Goal: Task Accomplishment & Management: Manage account settings

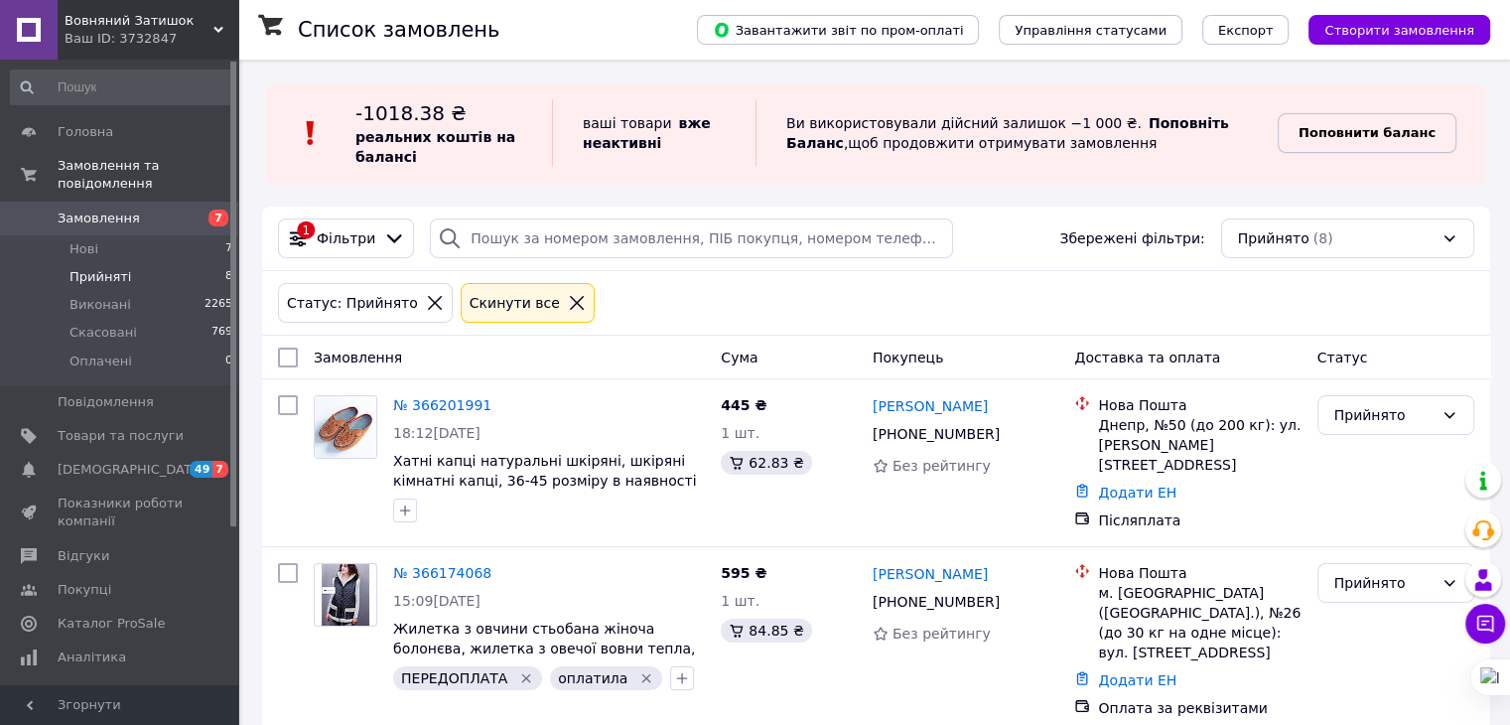
click at [1340, 147] on link "Поповнити баланс" at bounding box center [1366, 133] width 179 height 40
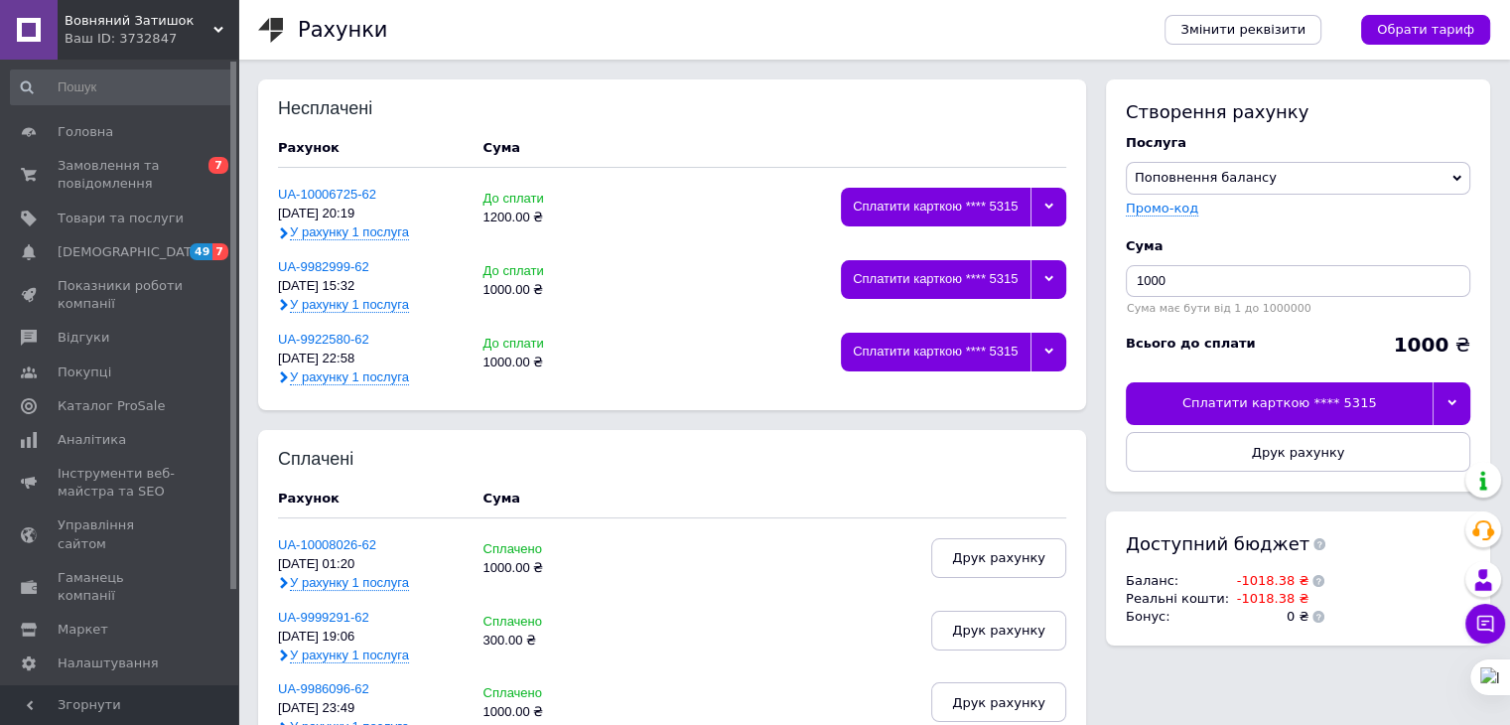
click at [1441, 392] on div at bounding box center [1451, 403] width 38 height 42
click at [1358, 331] on div "Всього до сплати 1000 ₴" at bounding box center [1297, 349] width 344 height 48
click at [1151, 285] on input "1000" at bounding box center [1297, 281] width 344 height 32
type input "500"
click at [1443, 394] on div at bounding box center [1451, 403] width 38 height 42
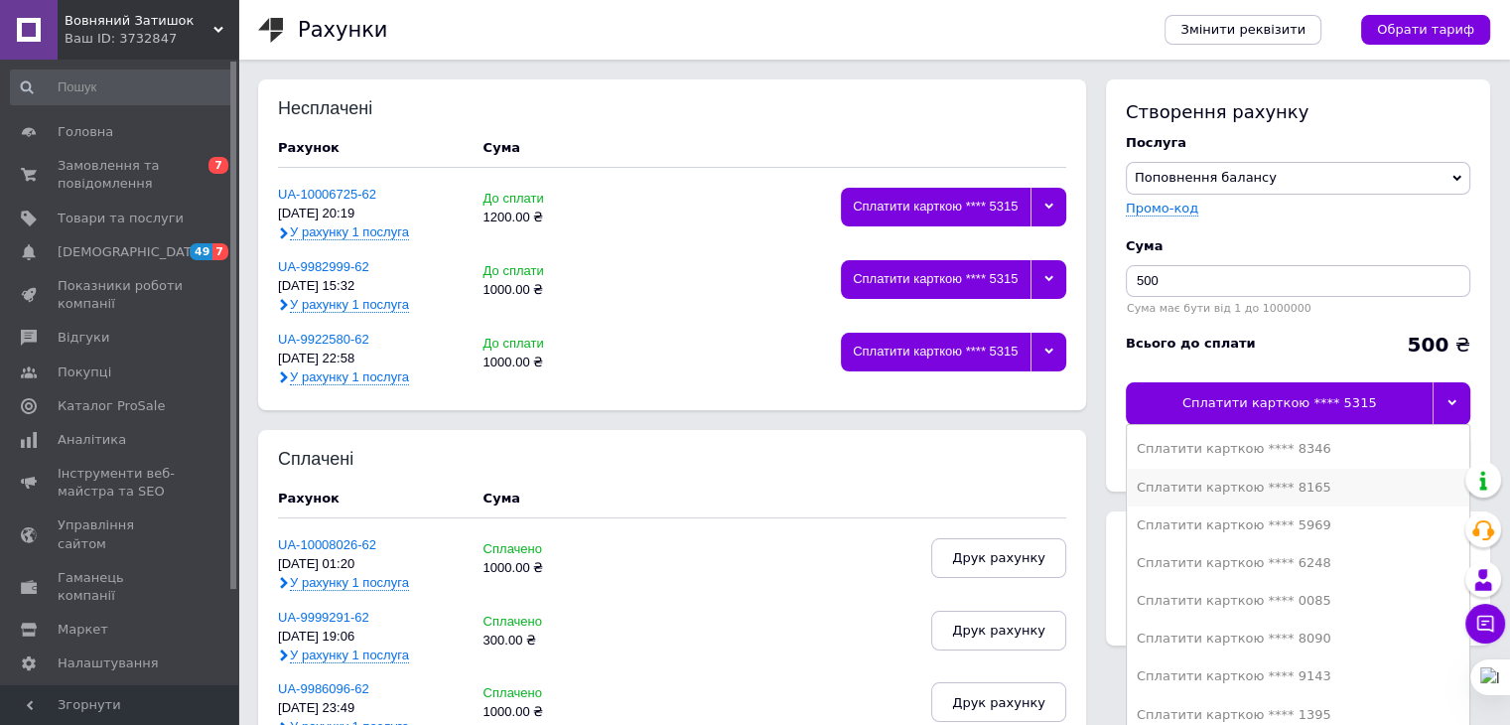
click at [1227, 495] on li "Сплатити карткою **** 8165" at bounding box center [1297, 487] width 342 height 38
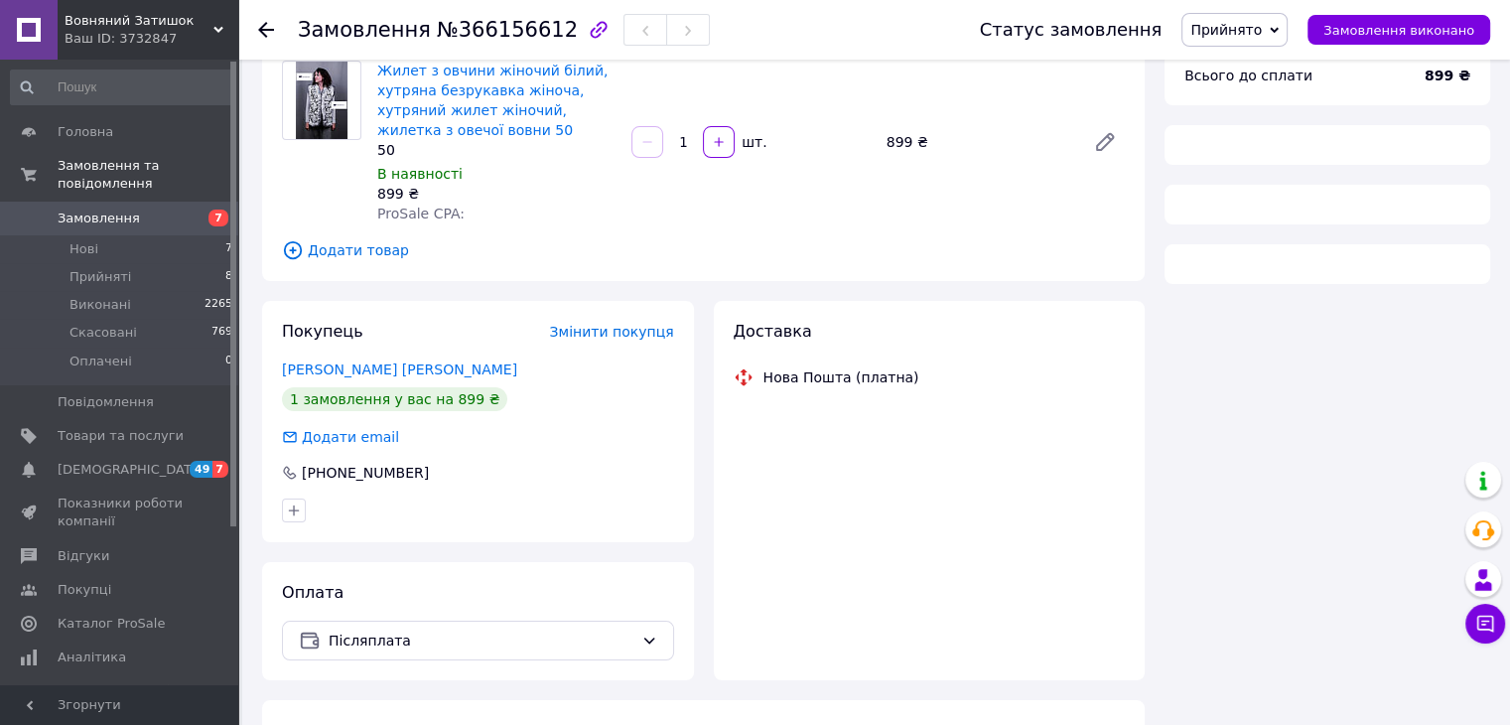
scroll to position [161, 0]
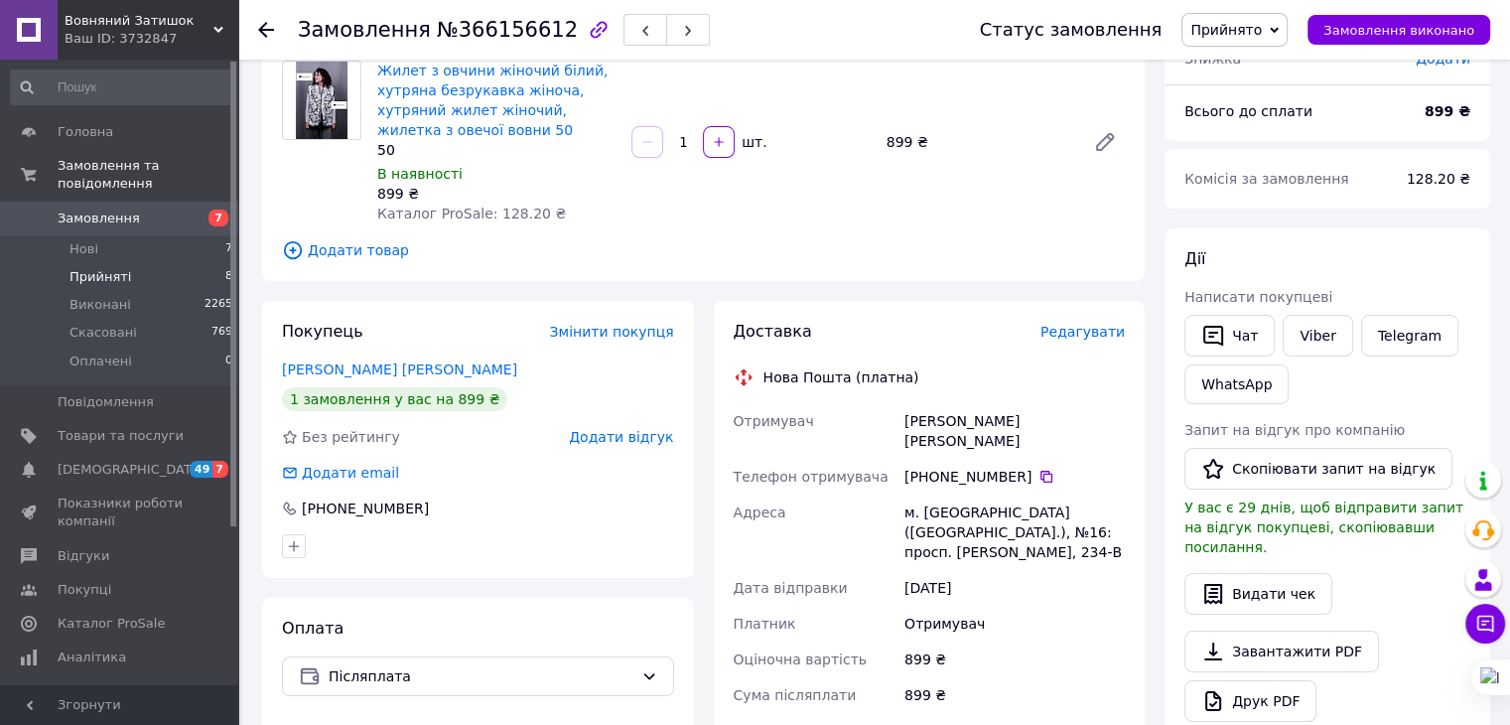
click at [110, 268] on li "Прийняті 8" at bounding box center [122, 277] width 244 height 28
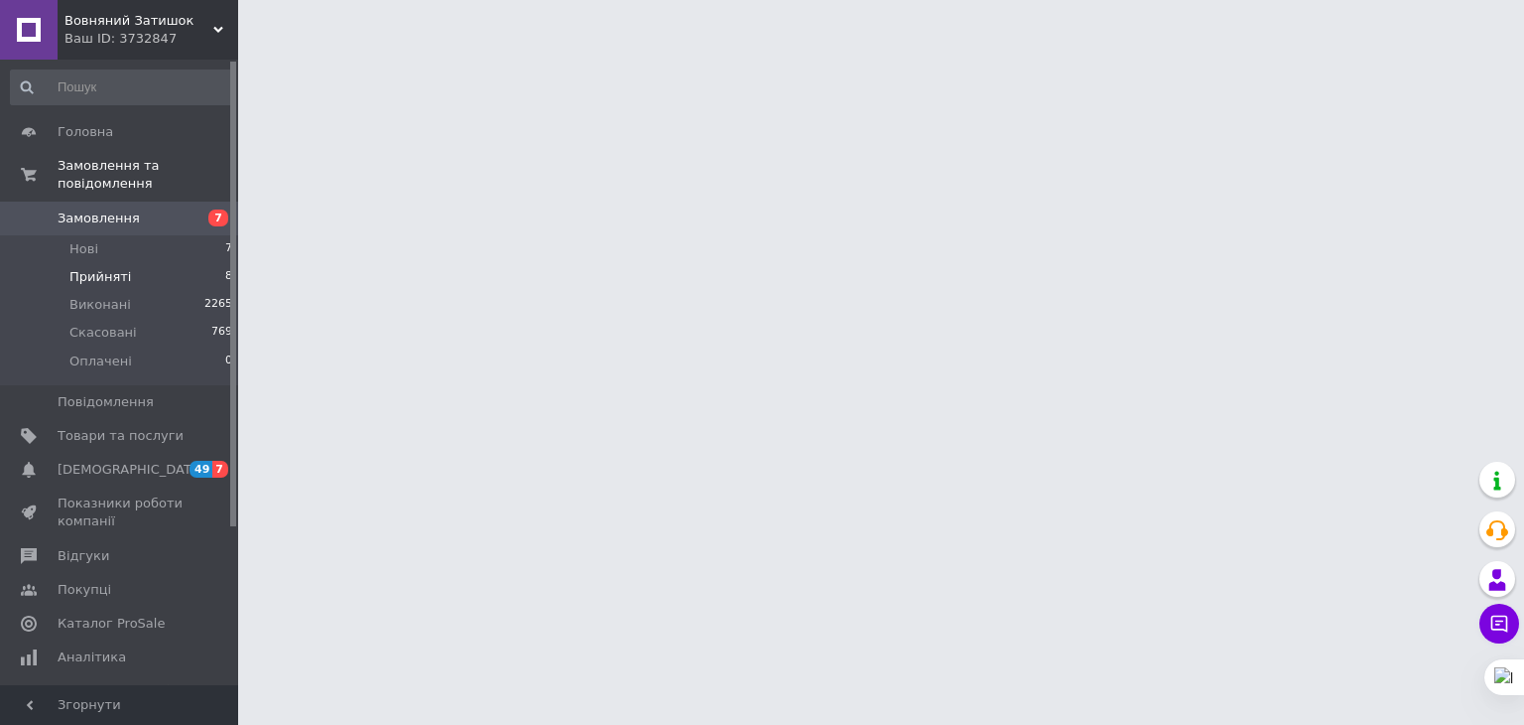
click at [110, 268] on li "Прийняті 8" at bounding box center [122, 277] width 244 height 28
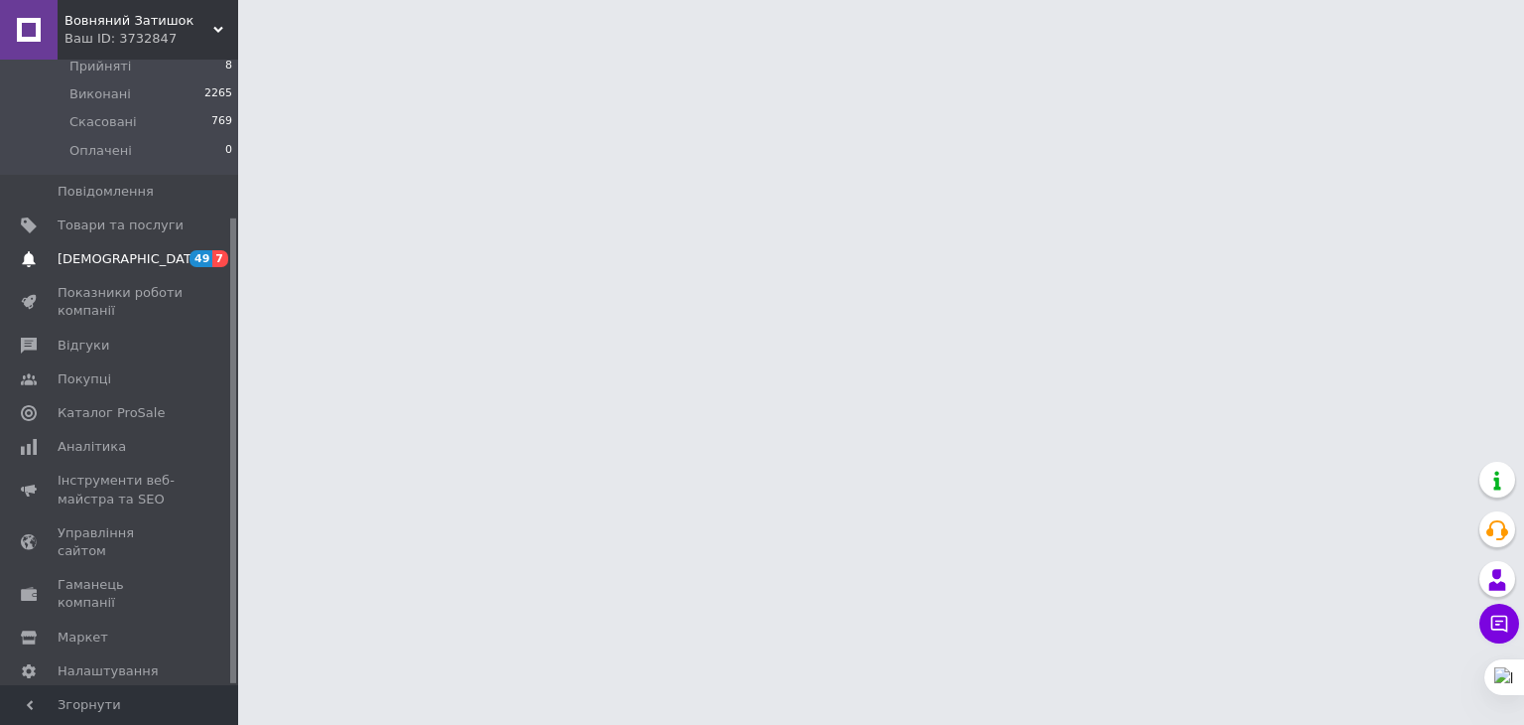
click at [145, 255] on link "[DEMOGRAPHIC_DATA] 49 7" at bounding box center [122, 259] width 244 height 34
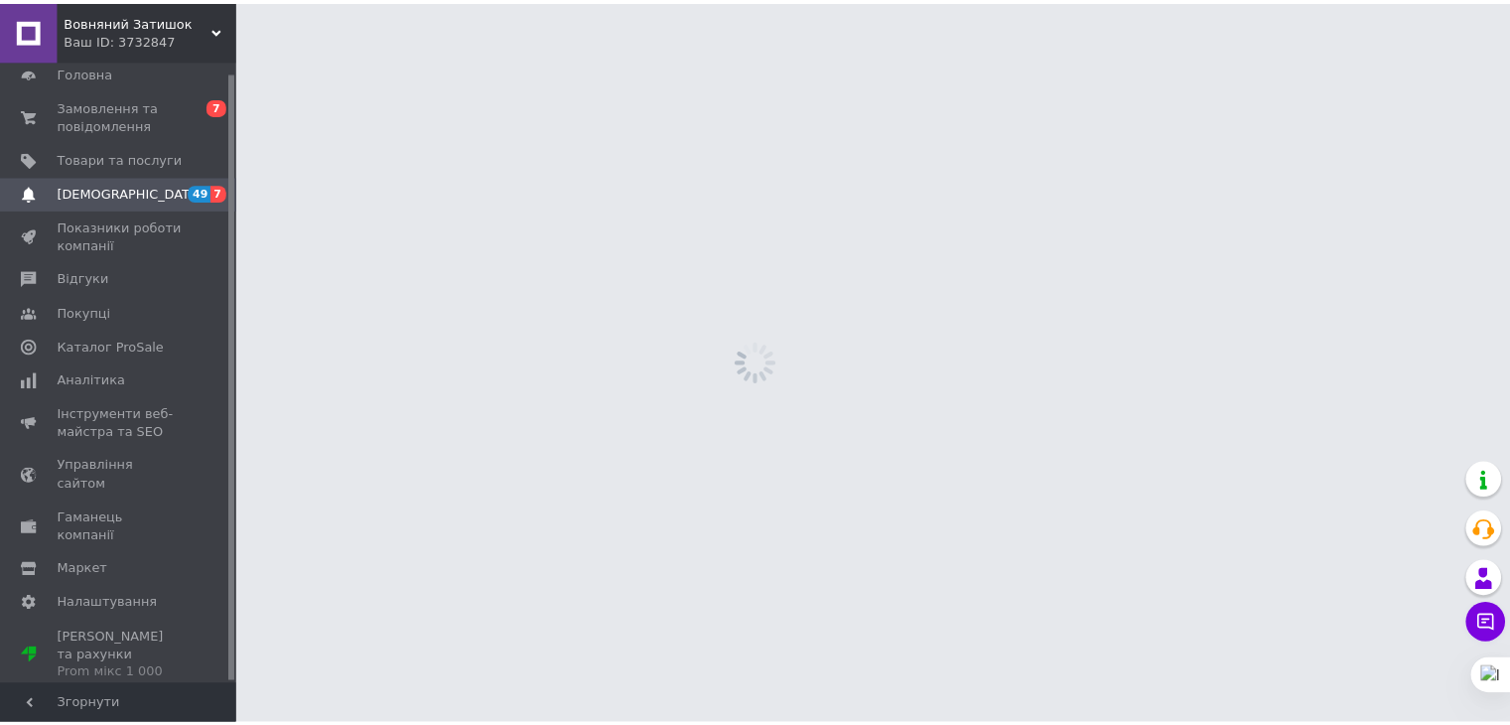
scroll to position [11, 0]
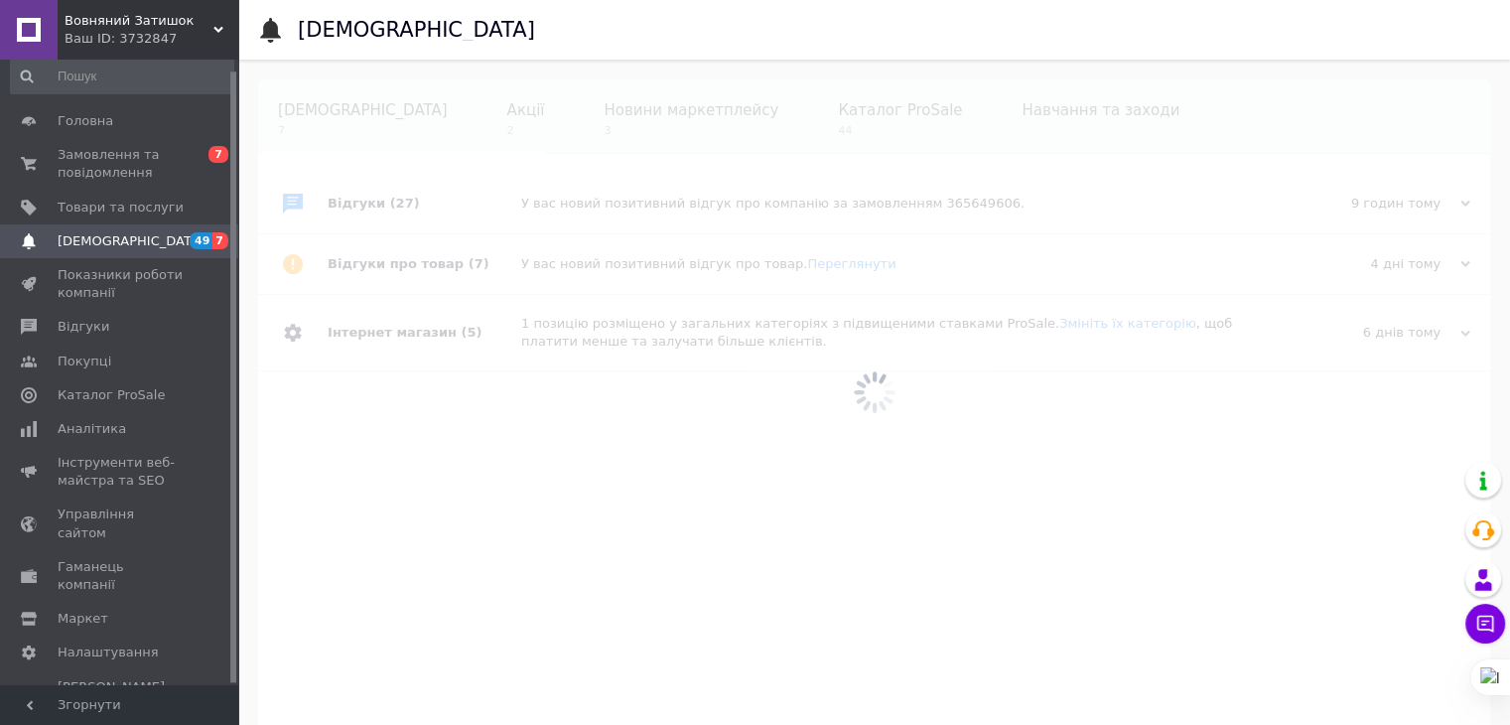
scroll to position [0, 12]
click at [101, 387] on span "Каталог ProSale" at bounding box center [111, 395] width 107 height 18
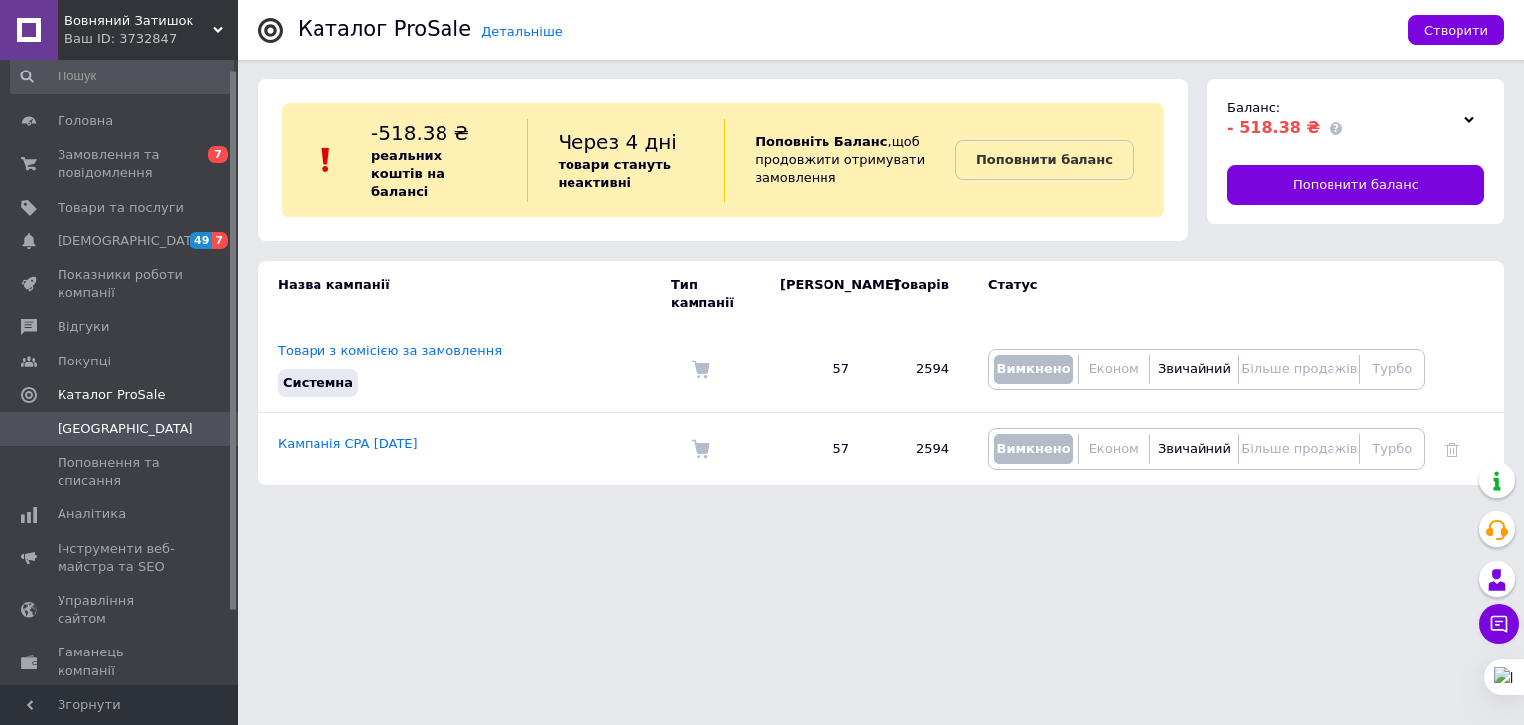
click at [109, 427] on span "Кампанії" at bounding box center [121, 429] width 126 height 18
click at [109, 465] on span "Поповнення та списання" at bounding box center [121, 472] width 126 height 36
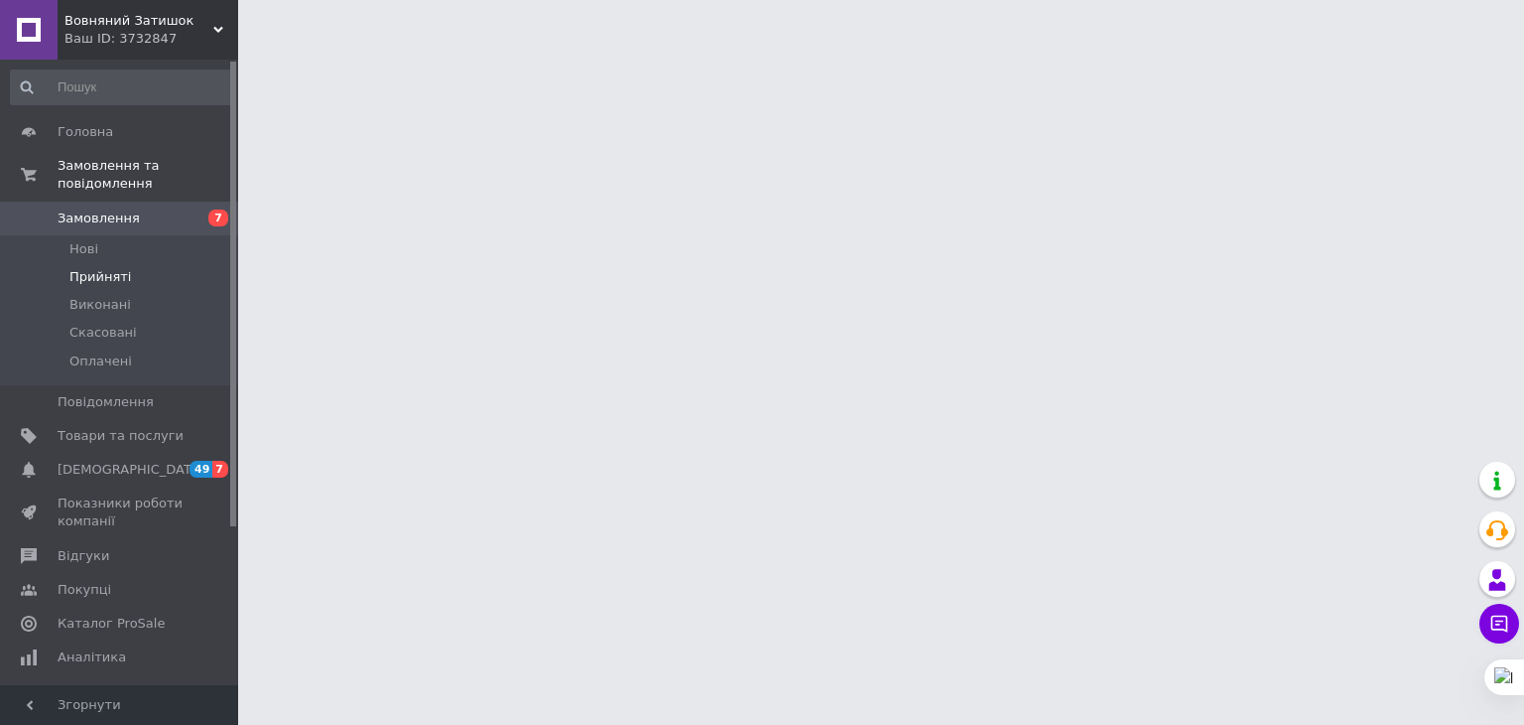
click at [90, 271] on li "Прийняті" at bounding box center [122, 277] width 244 height 28
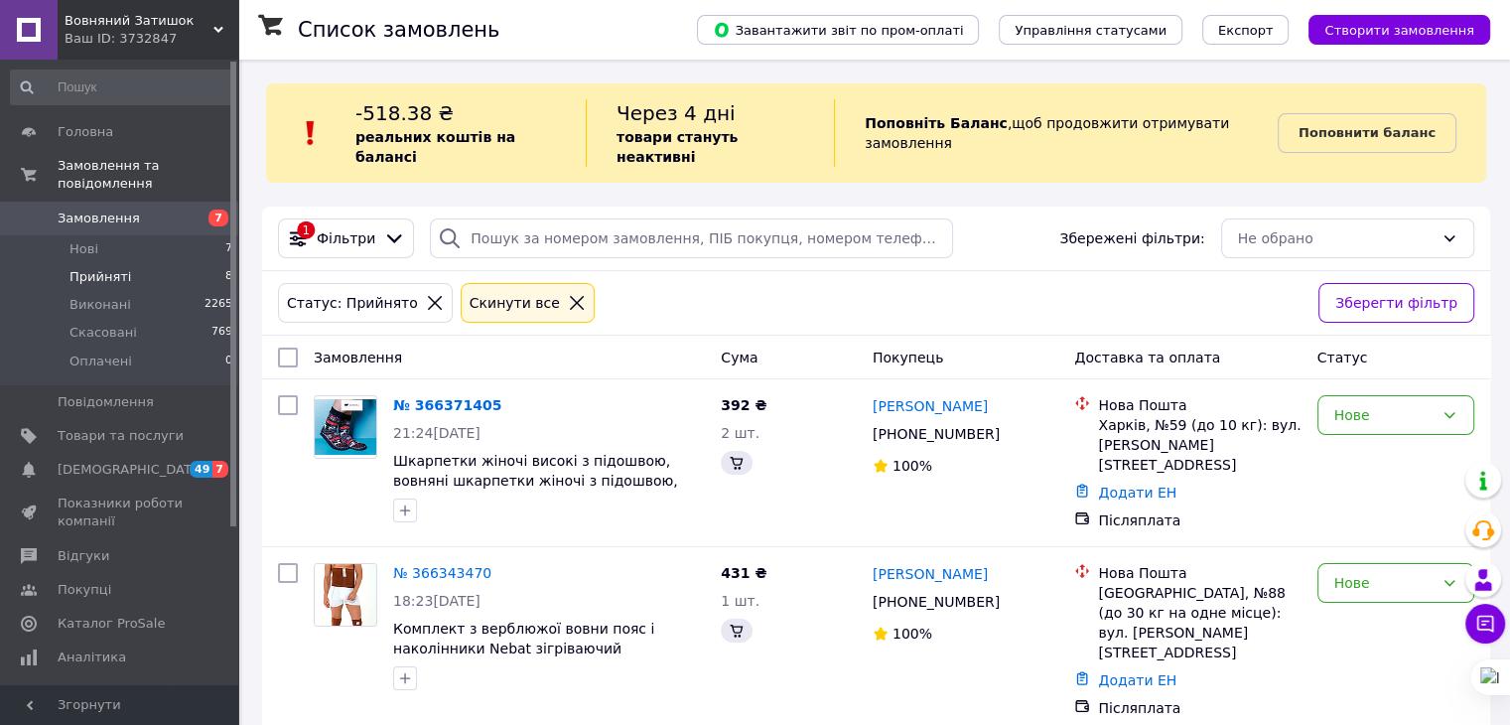
click at [90, 271] on li "Прийняті 8" at bounding box center [122, 277] width 244 height 28
click at [91, 268] on span "Прийняті" at bounding box center [100, 277] width 62 height 18
click at [150, 235] on li "Нові 7" at bounding box center [122, 249] width 244 height 28
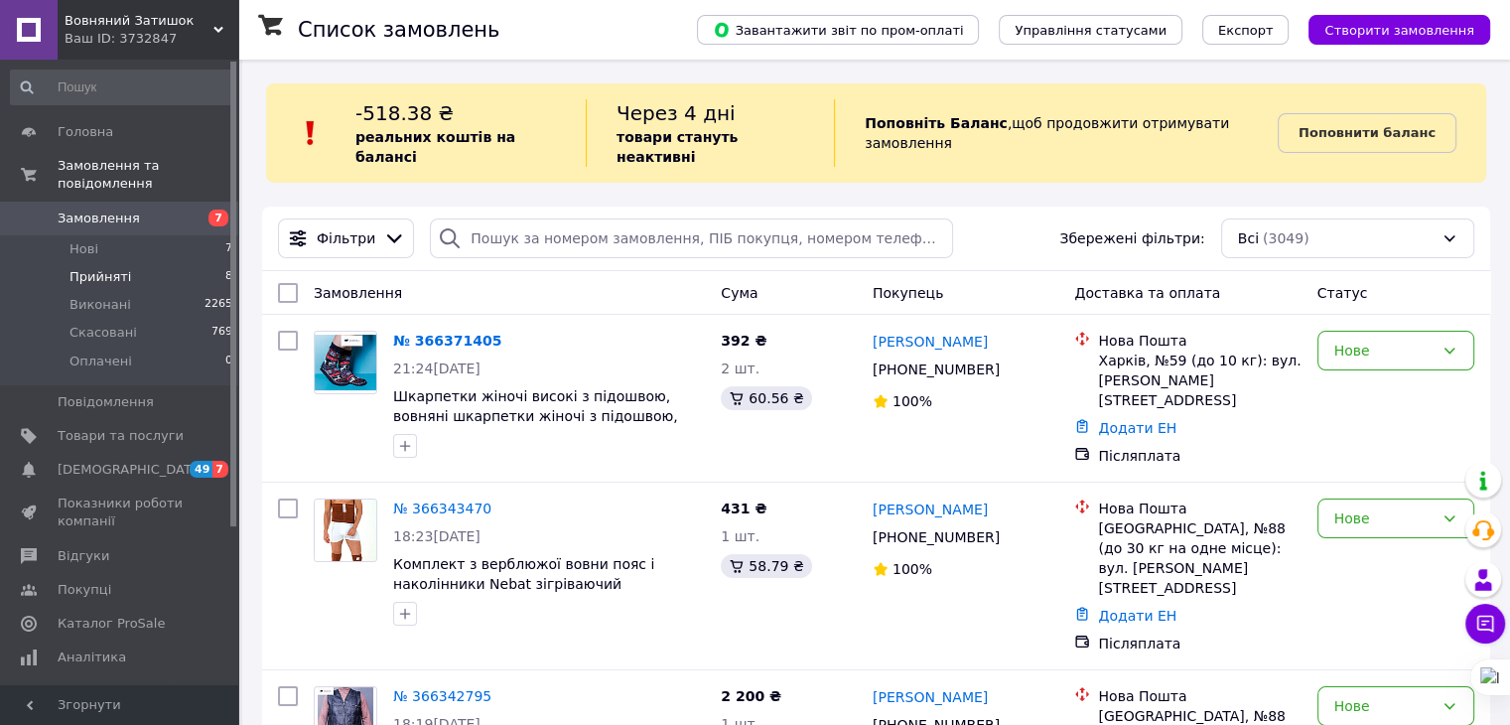
click at [64, 263] on li "Прийняті 8" at bounding box center [122, 277] width 244 height 28
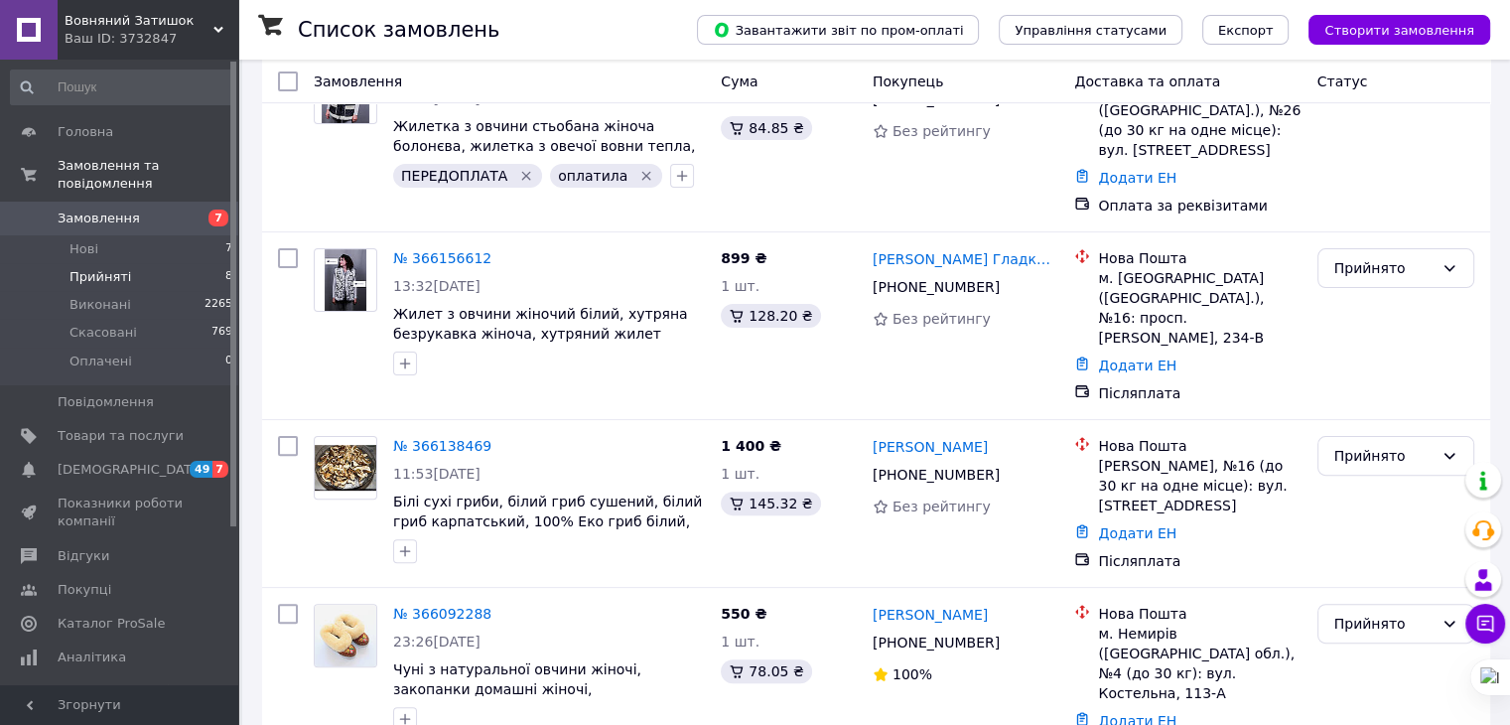
scroll to position [755, 0]
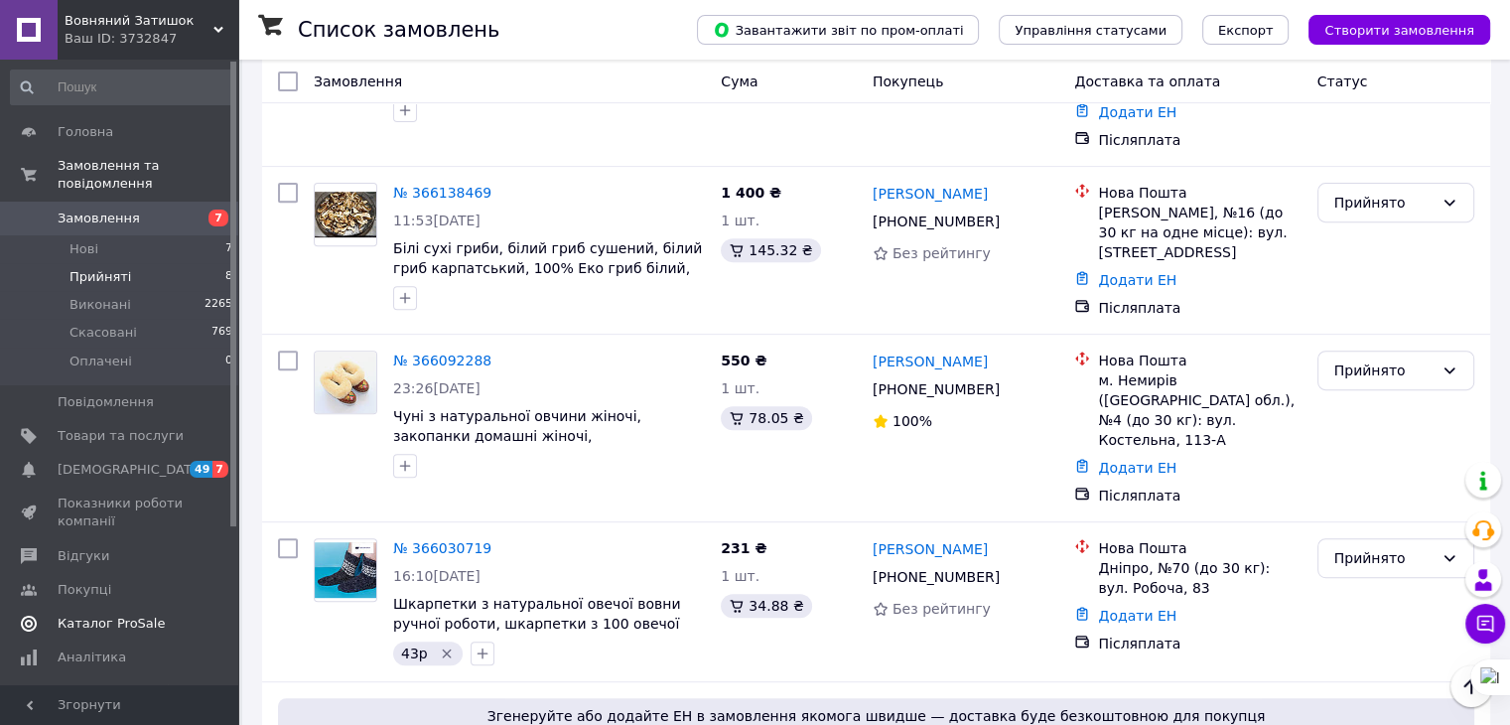
click at [121, 614] on span "Каталог ProSale" at bounding box center [111, 623] width 107 height 18
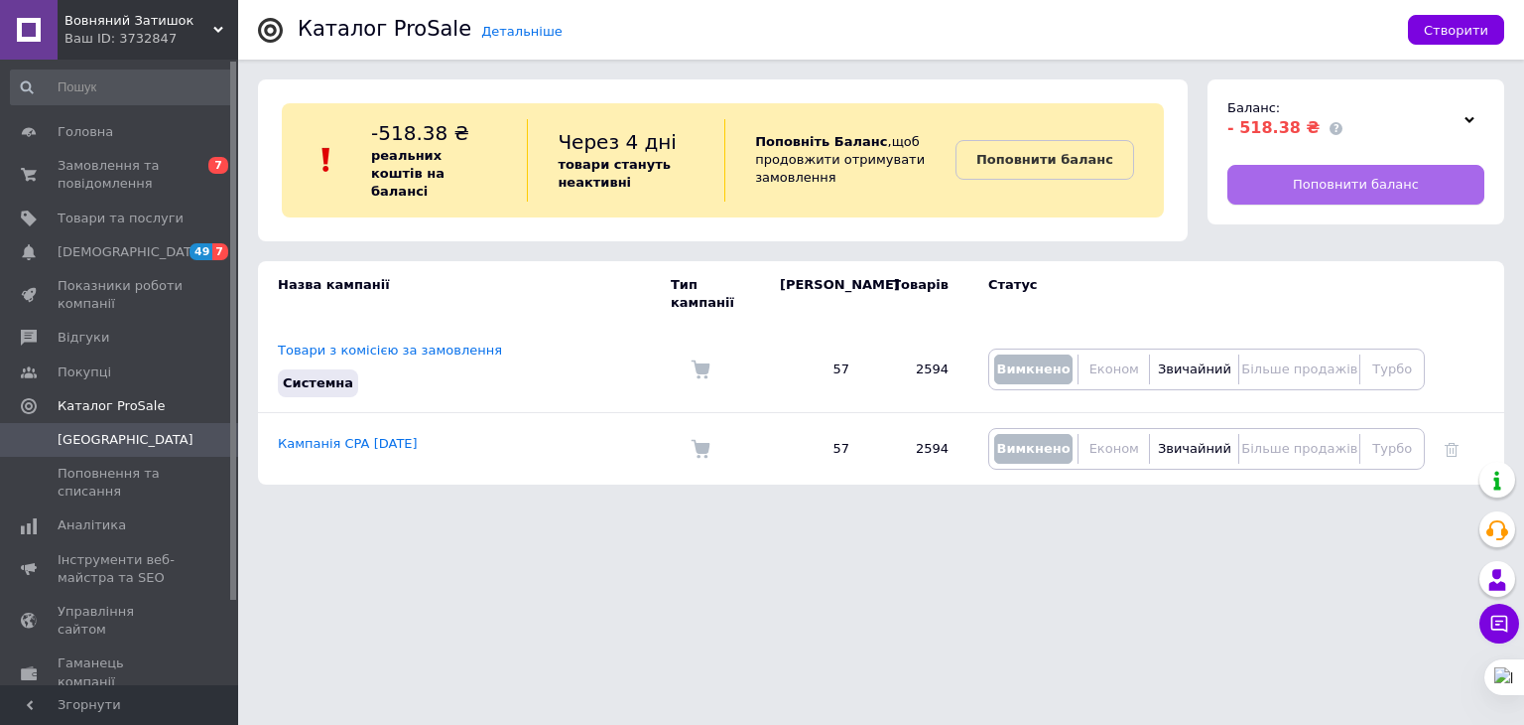
click at [1359, 180] on span "Поповнити баланс" at bounding box center [1356, 185] width 126 height 18
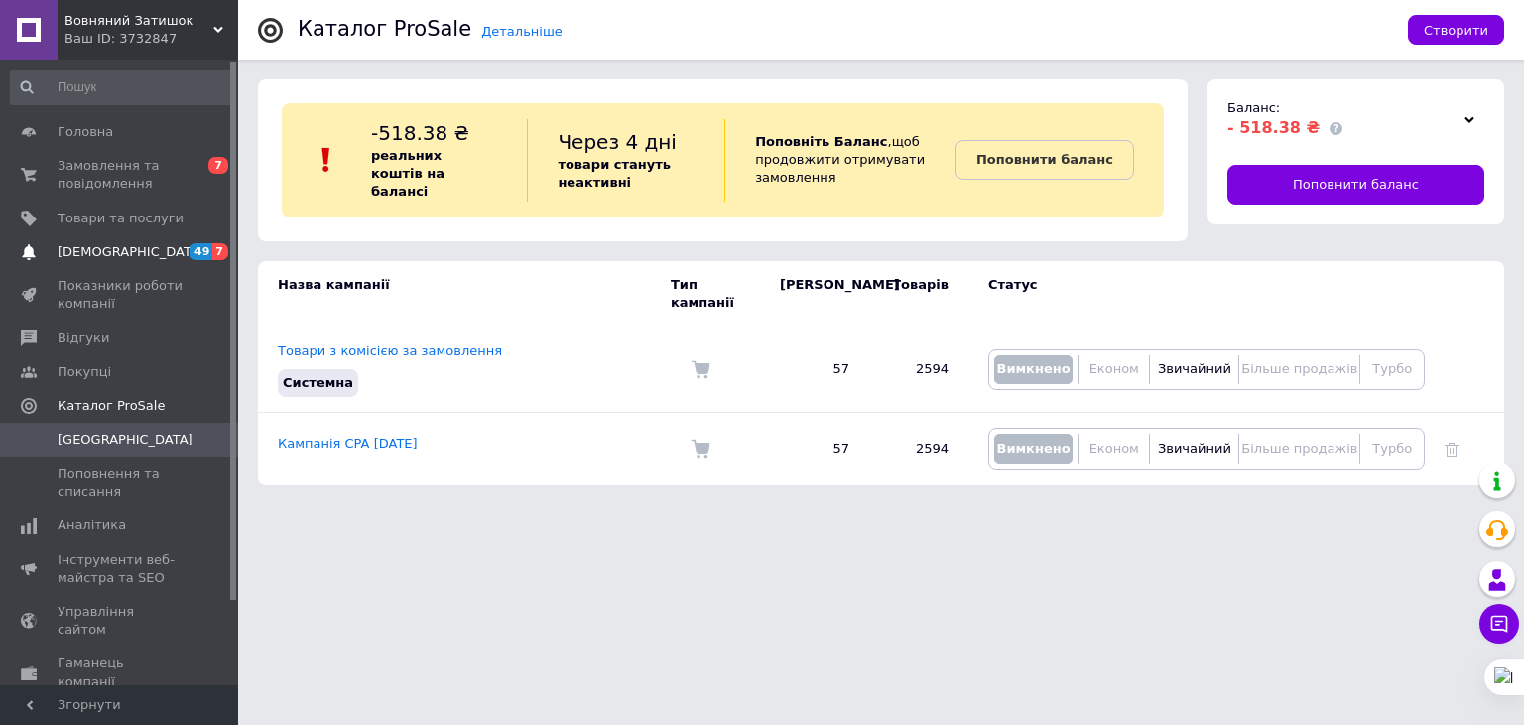
click at [66, 247] on span "[DEMOGRAPHIC_DATA]" at bounding box center [131, 252] width 147 height 18
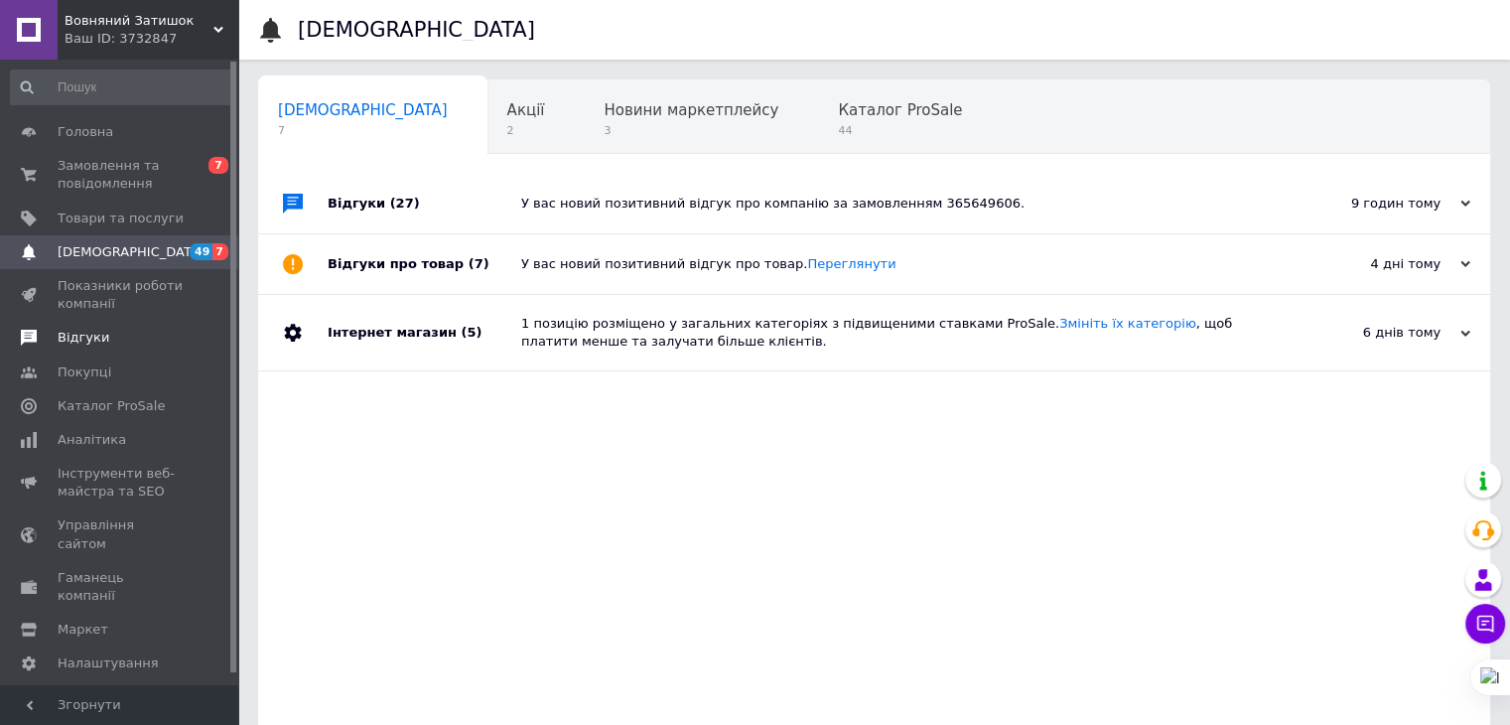
click at [73, 342] on span "Відгуки" at bounding box center [84, 338] width 52 height 18
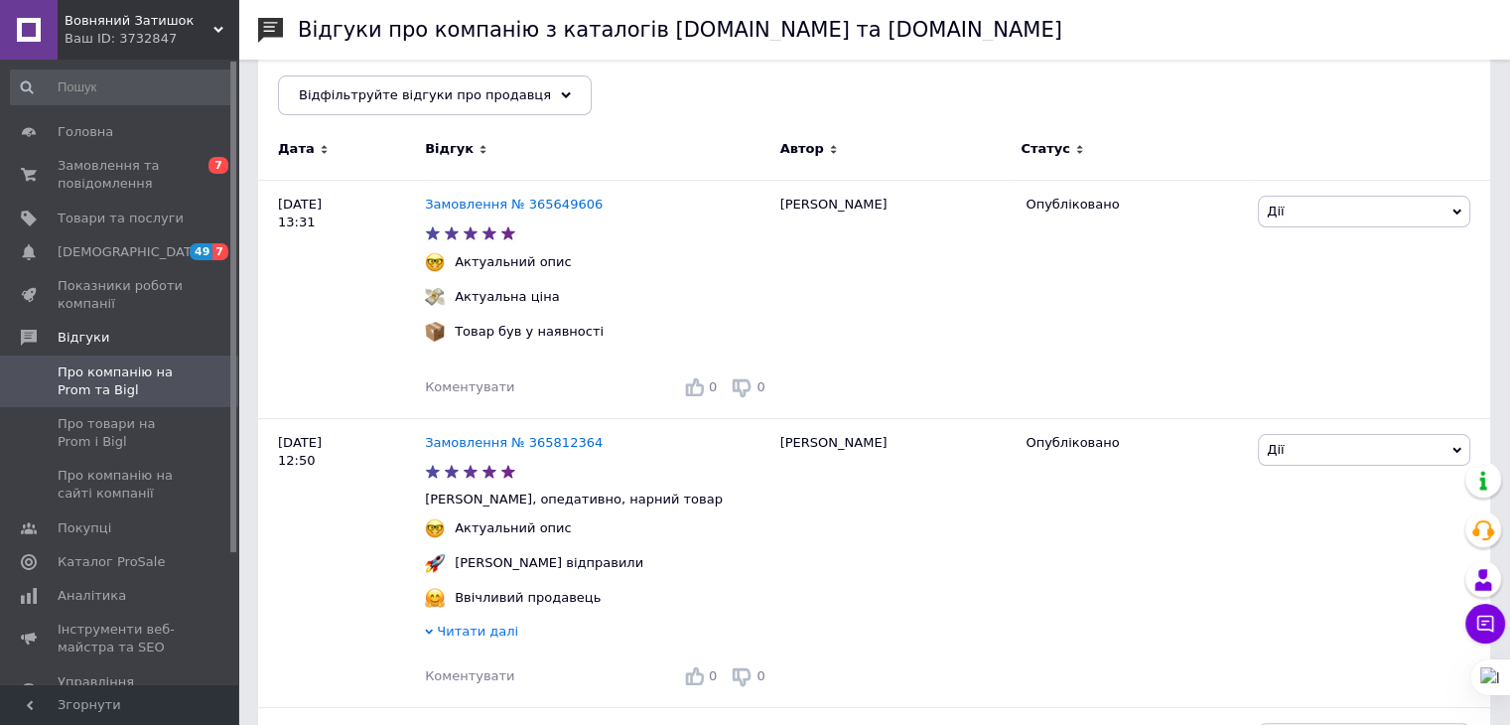
scroll to position [274, 0]
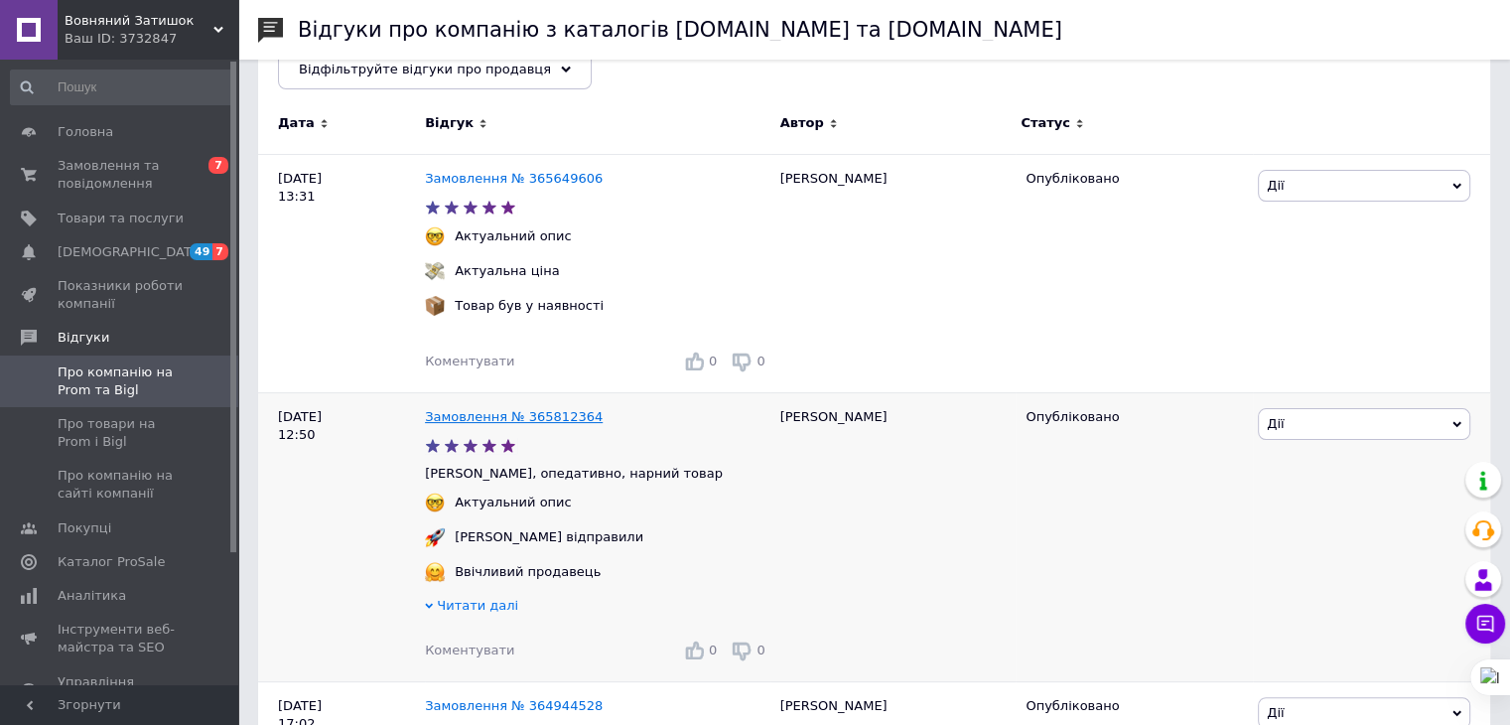
click at [475, 414] on link "Замовлення № 365812364" at bounding box center [514, 416] width 178 height 15
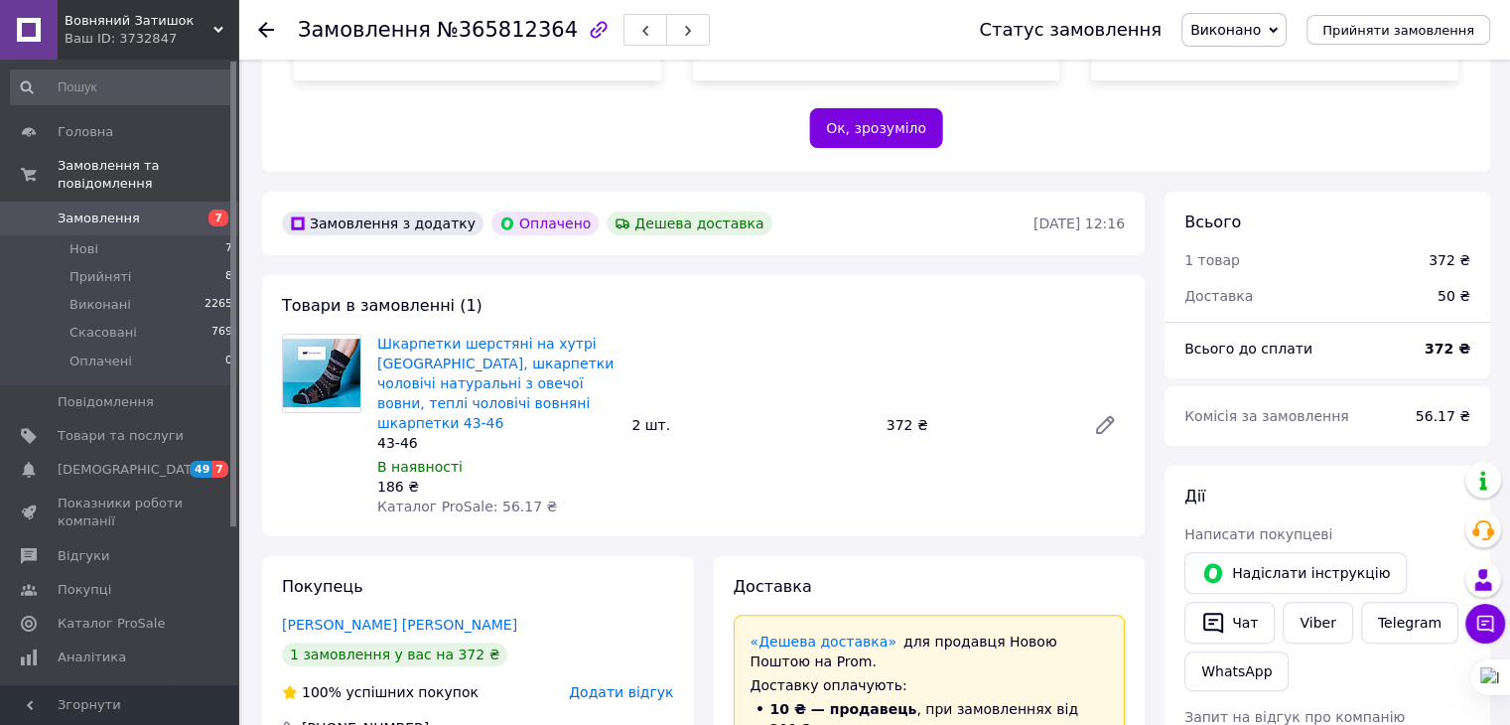
scroll to position [430, 0]
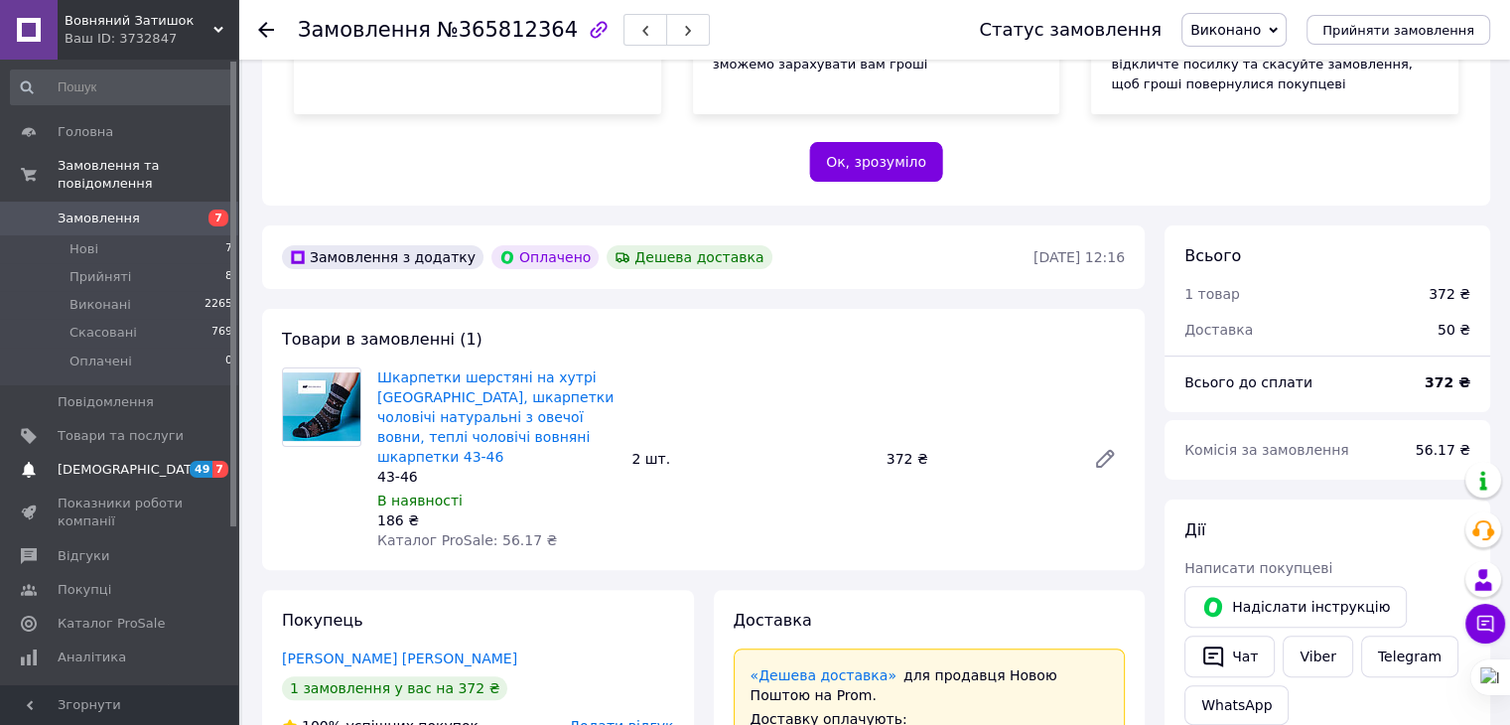
click at [99, 461] on span "[DEMOGRAPHIC_DATA]" at bounding box center [131, 470] width 147 height 18
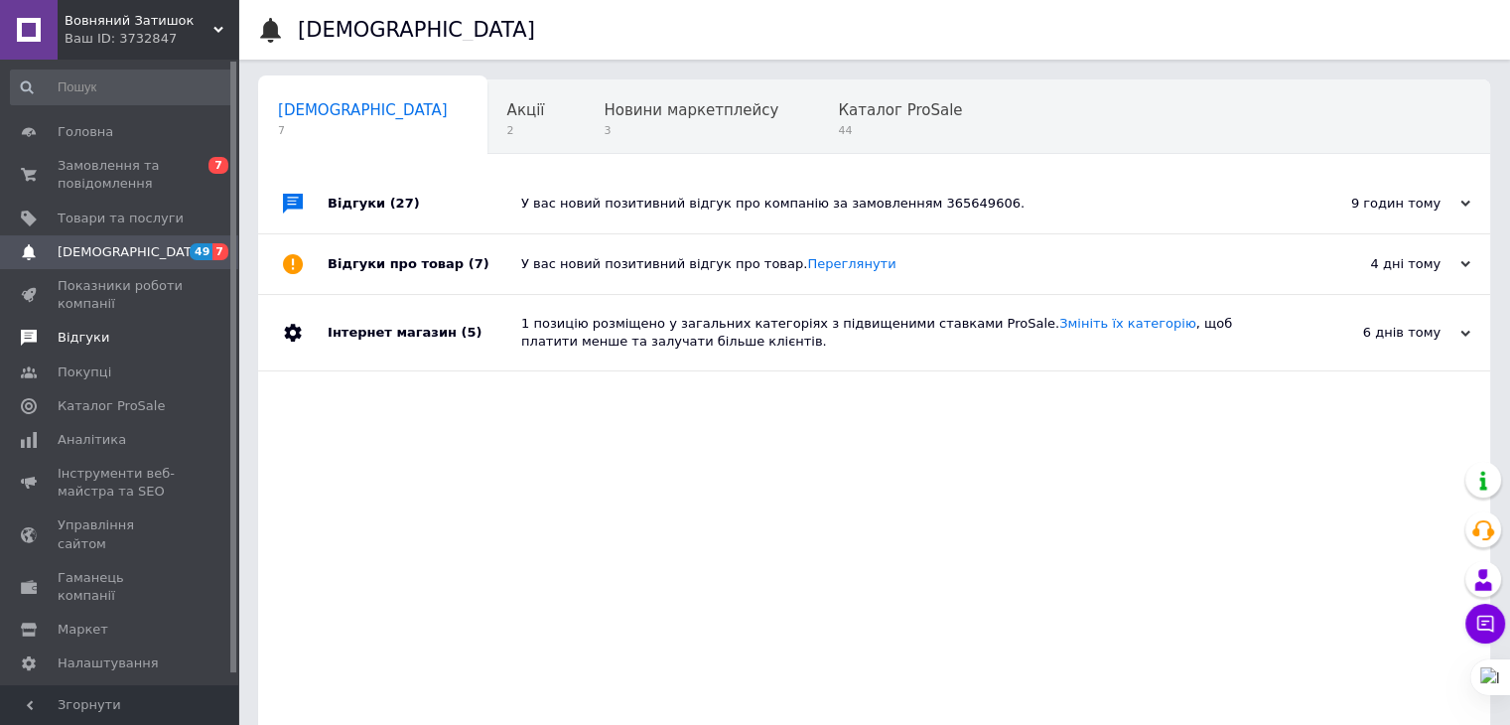
click at [78, 330] on span "Відгуки" at bounding box center [84, 338] width 52 height 18
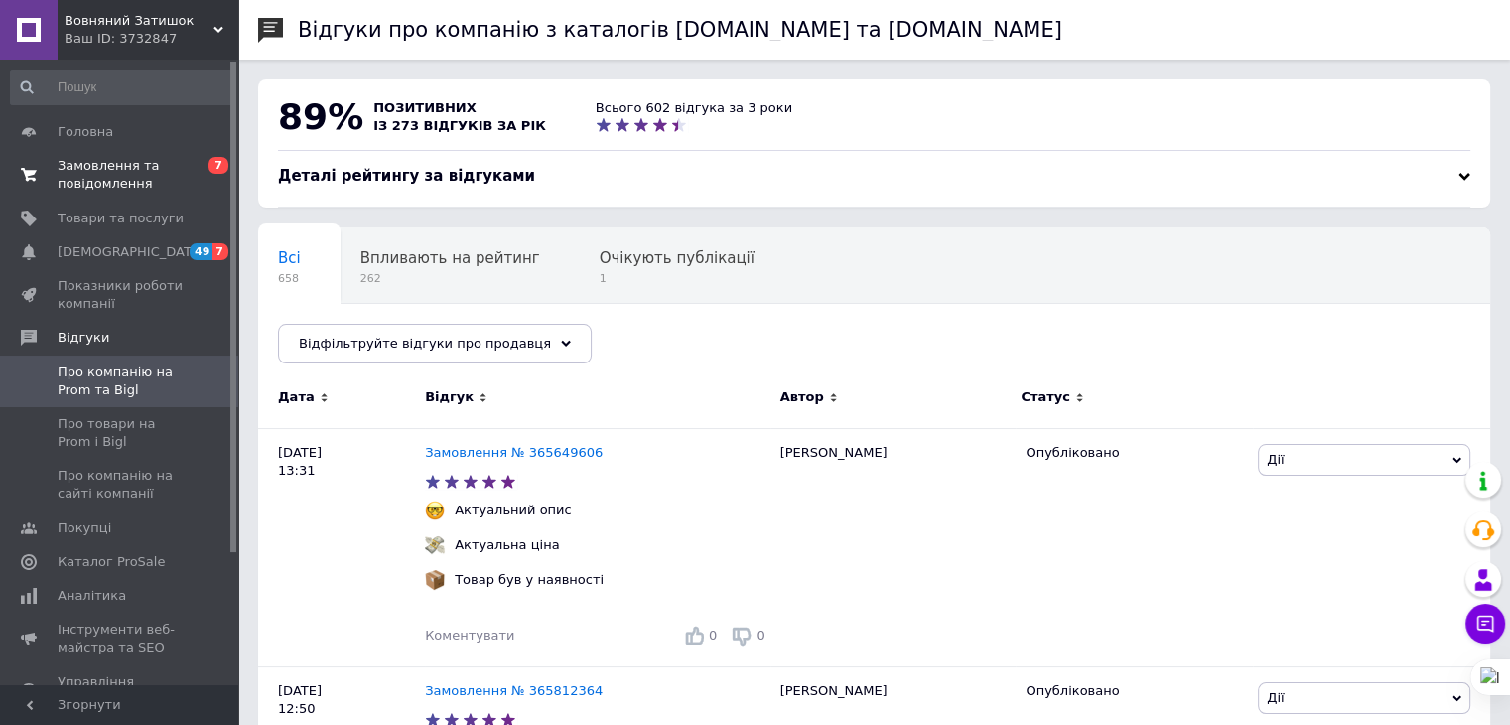
click at [79, 184] on span "Замовлення та повідомлення" at bounding box center [121, 175] width 126 height 36
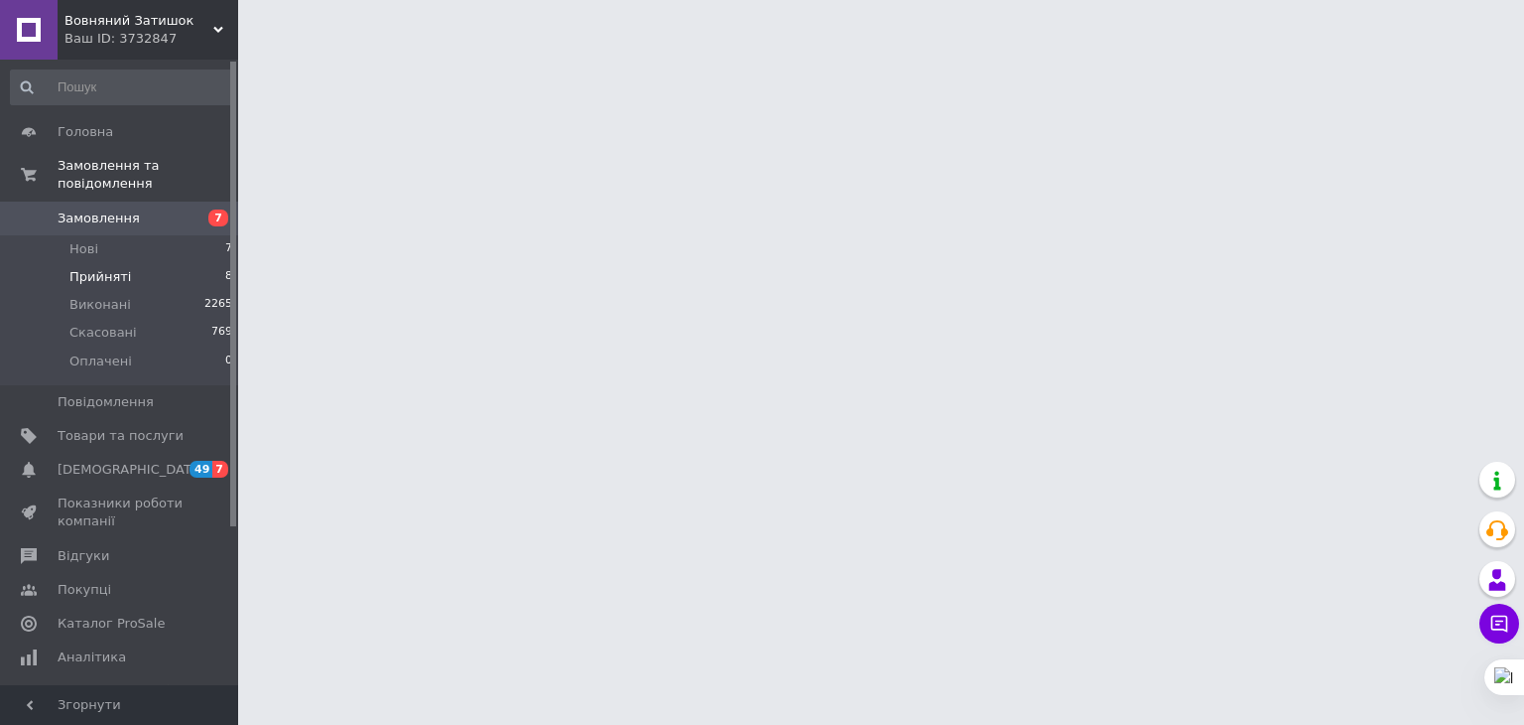
click at [103, 268] on span "Прийняті" at bounding box center [100, 277] width 62 height 18
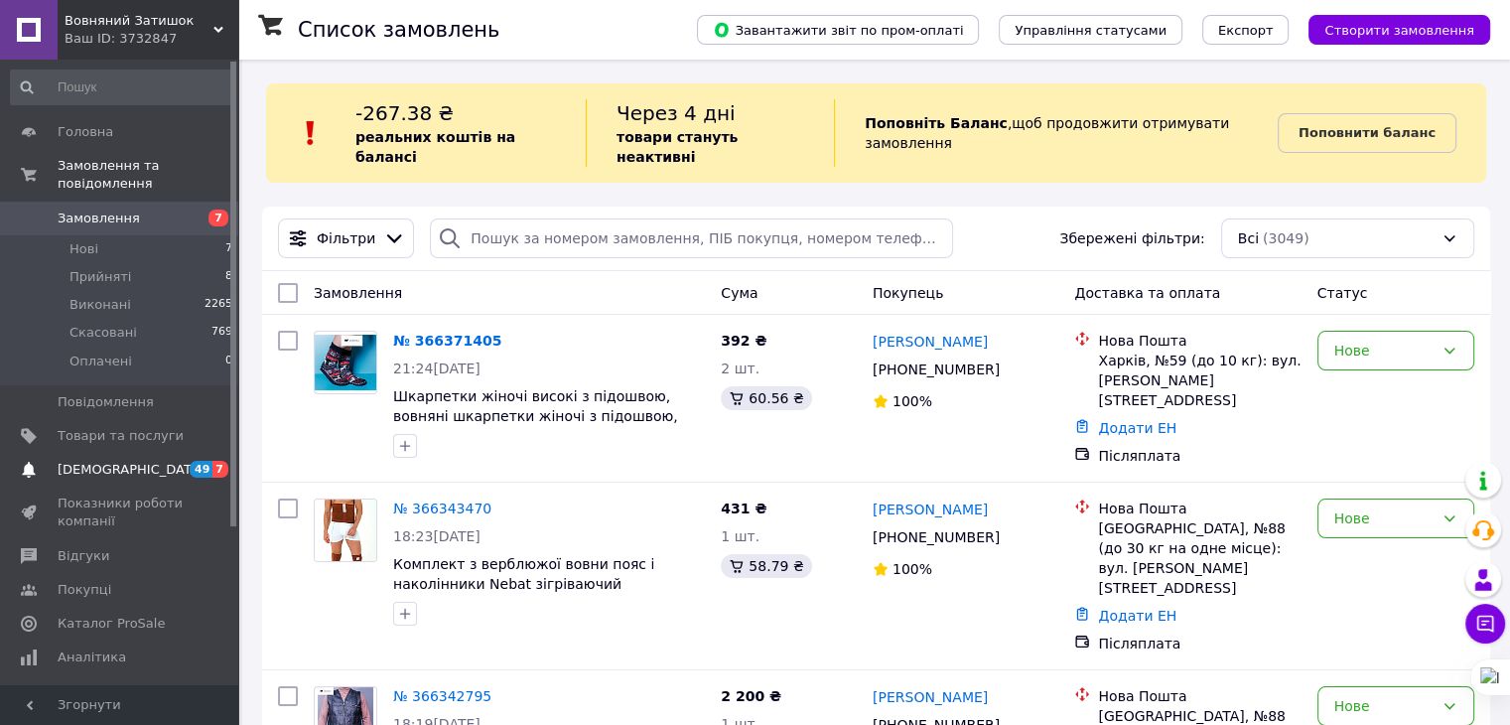
click at [93, 462] on link "Сповіщення 49 7" at bounding box center [122, 470] width 244 height 34
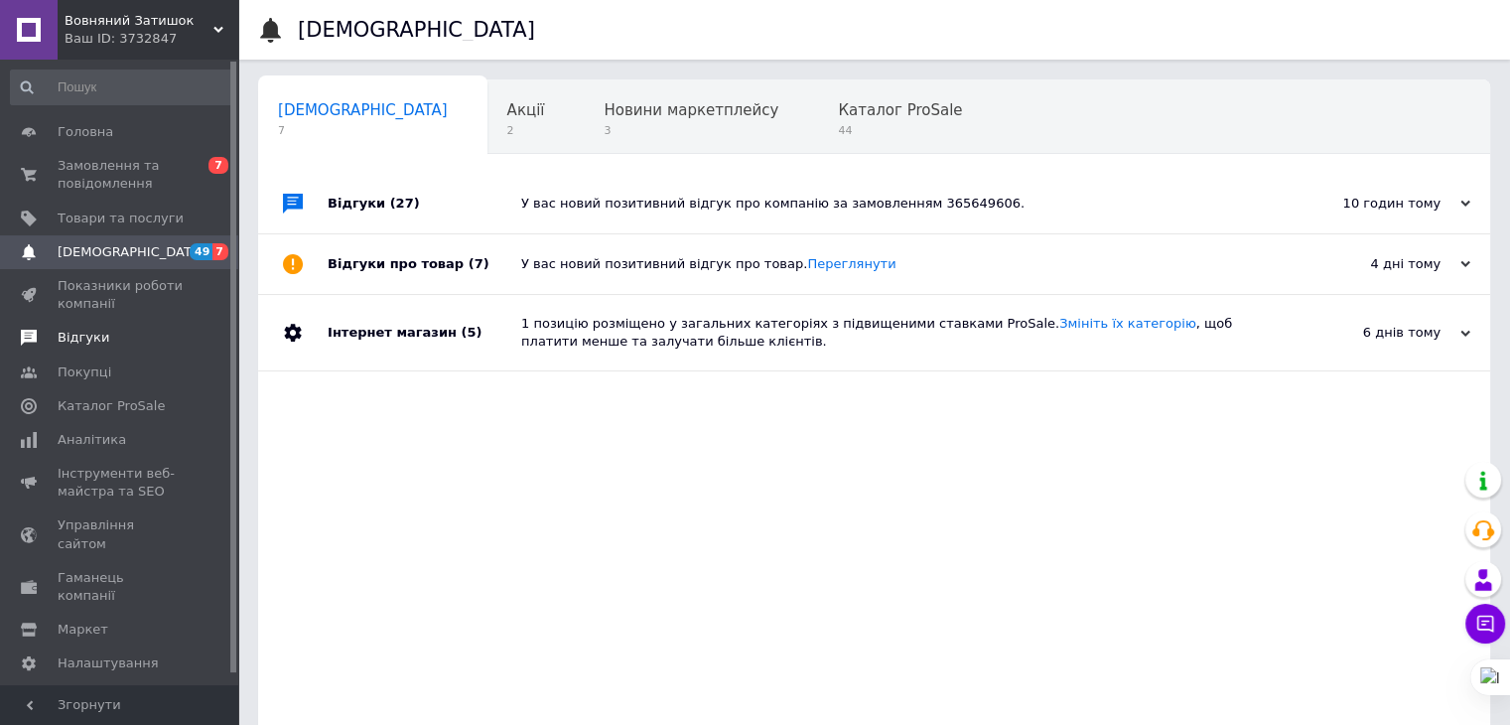
click at [59, 346] on span "Відгуки" at bounding box center [84, 338] width 52 height 18
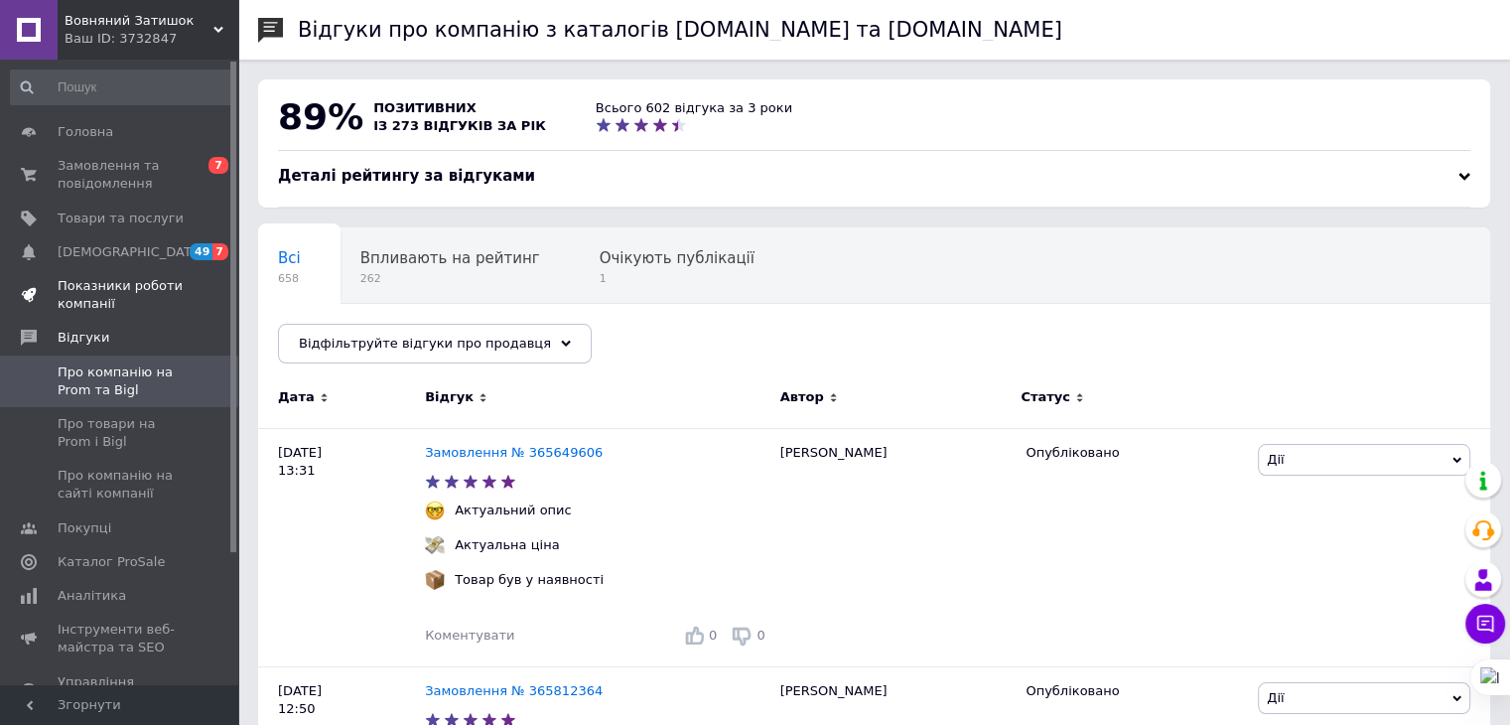
click at [151, 271] on link "Показники роботи компанії" at bounding box center [122, 295] width 244 height 52
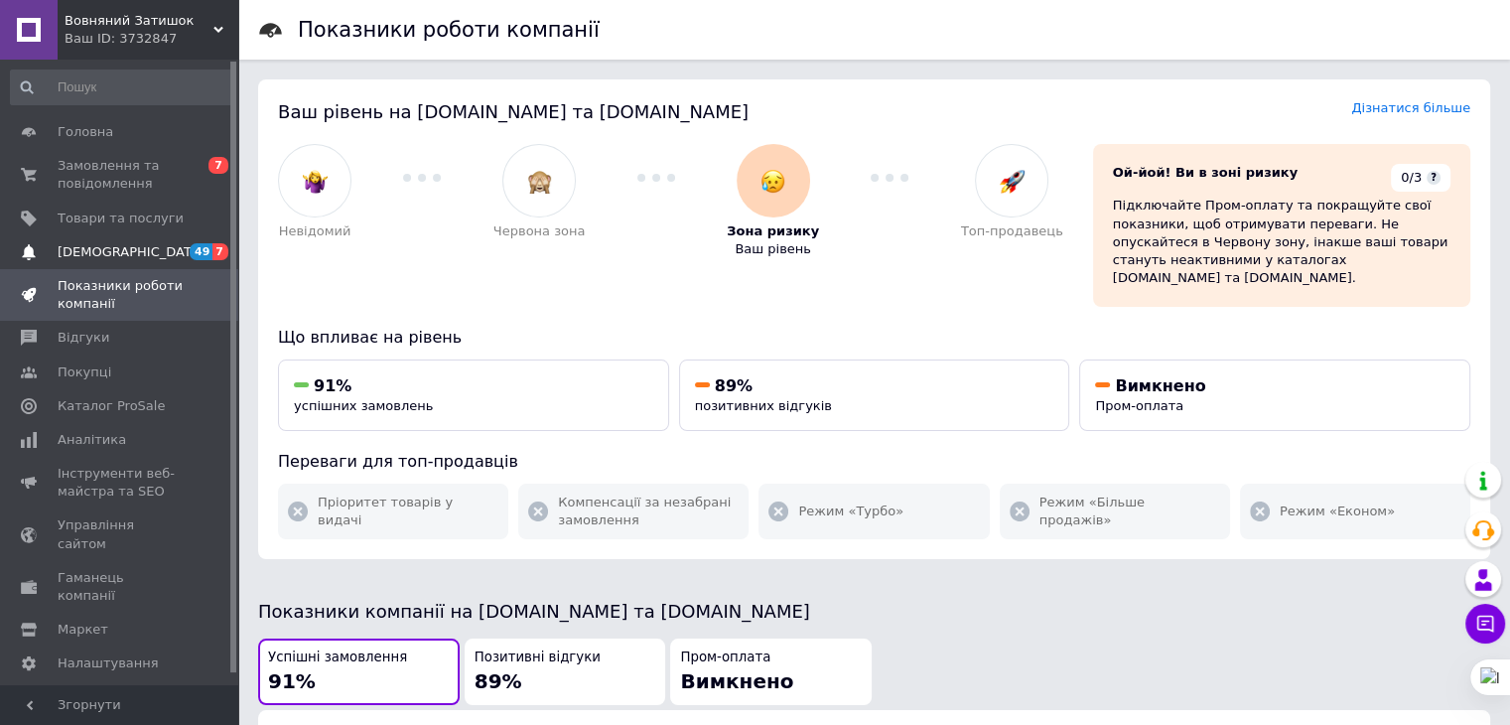
click at [133, 260] on span "[DEMOGRAPHIC_DATA]" at bounding box center [121, 252] width 126 height 18
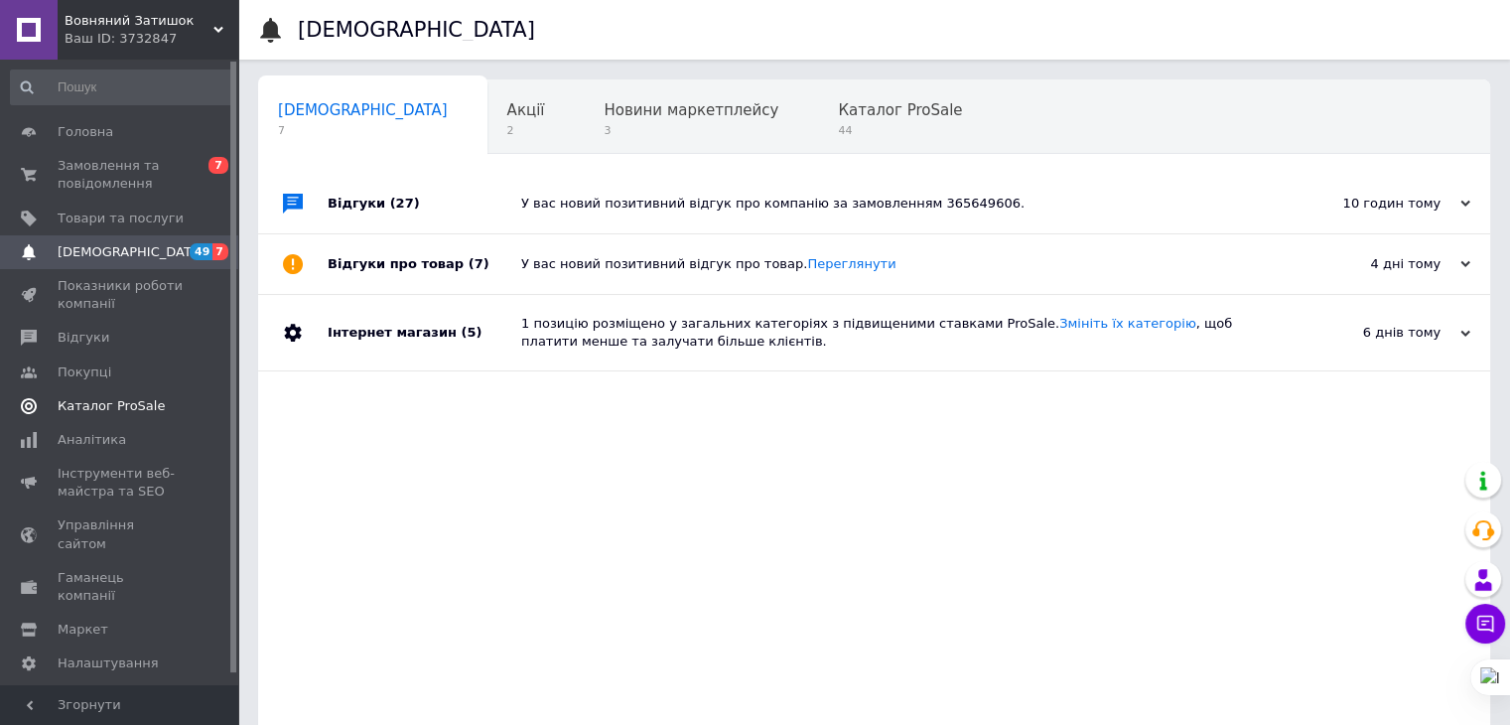
click at [102, 414] on span "Каталог ProSale" at bounding box center [111, 406] width 107 height 18
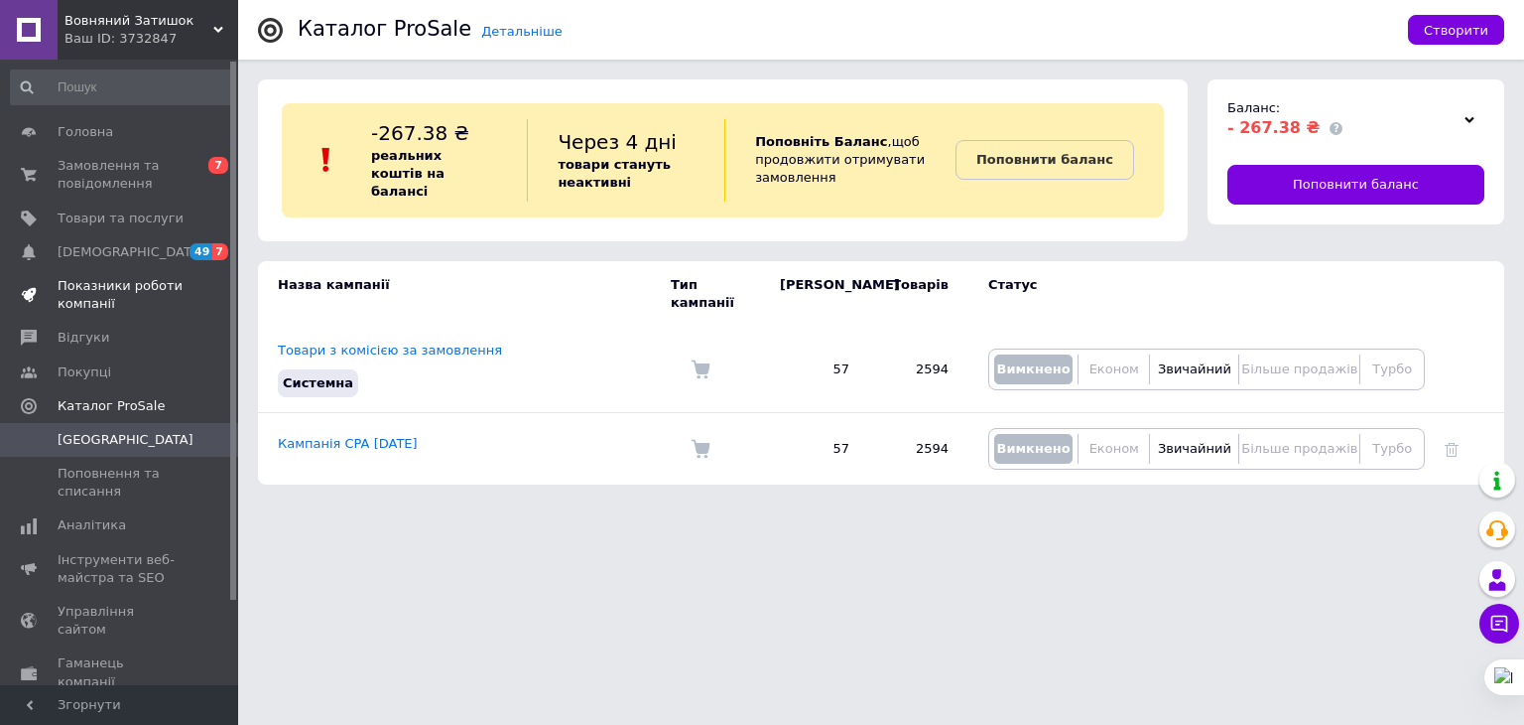
click at [150, 294] on span "Показники роботи компанії" at bounding box center [121, 295] width 126 height 36
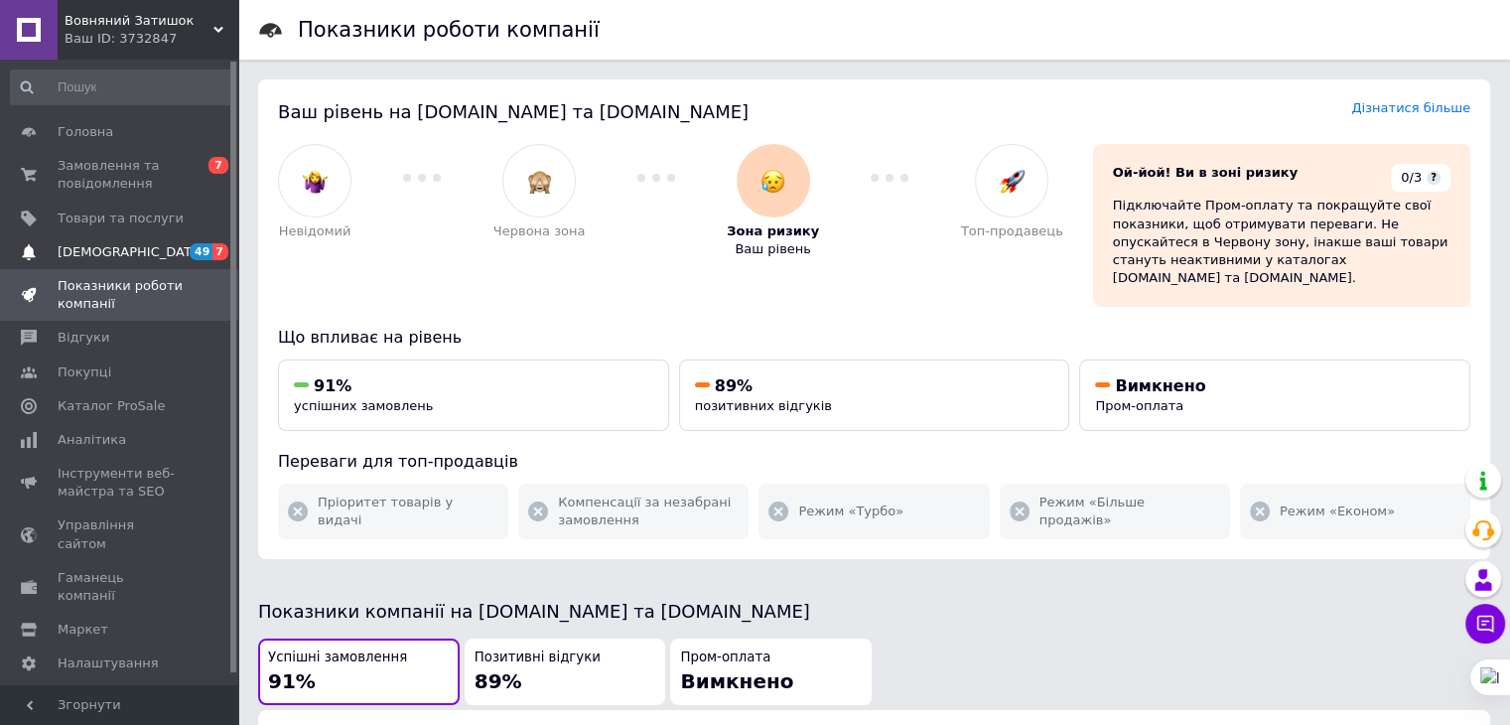
click at [107, 251] on span "[DEMOGRAPHIC_DATA]" at bounding box center [131, 252] width 147 height 18
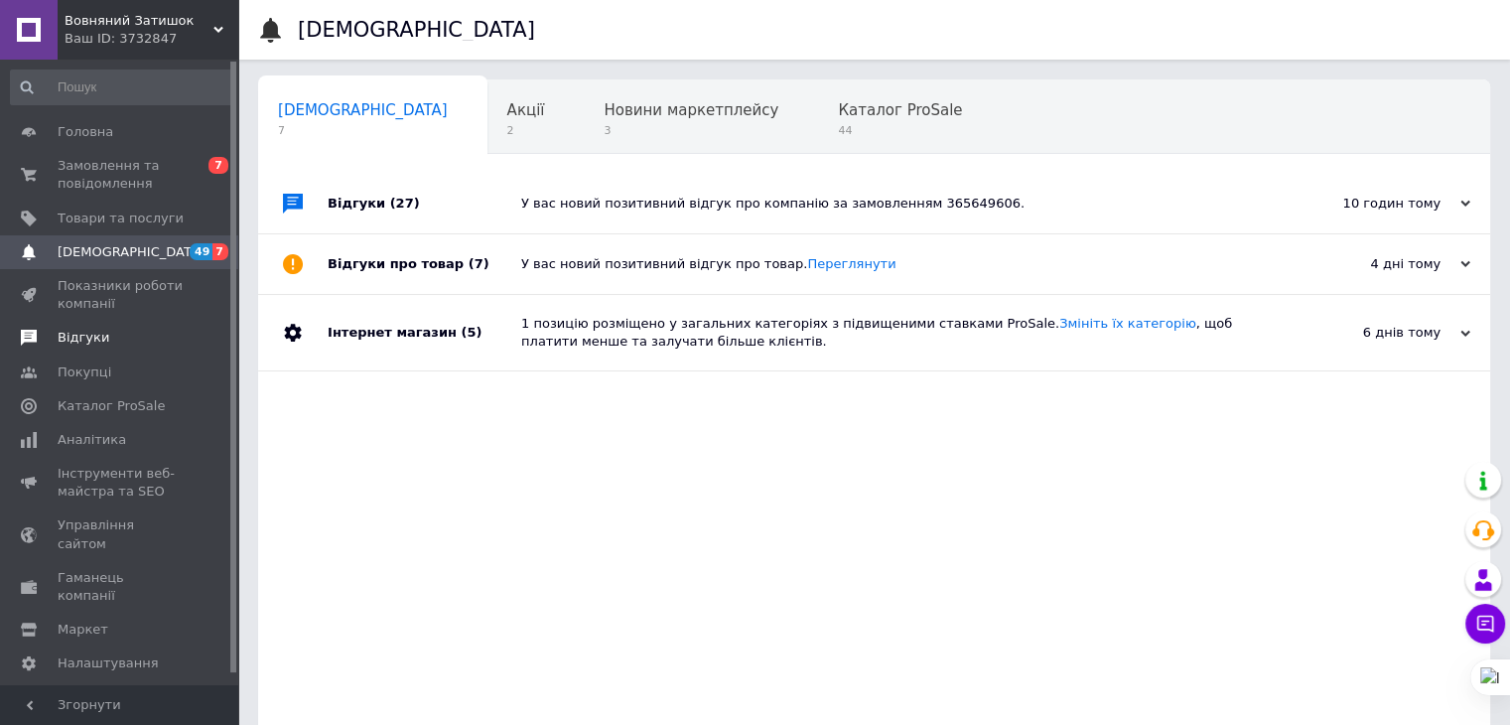
click at [65, 344] on span "Відгуки" at bounding box center [84, 338] width 52 height 18
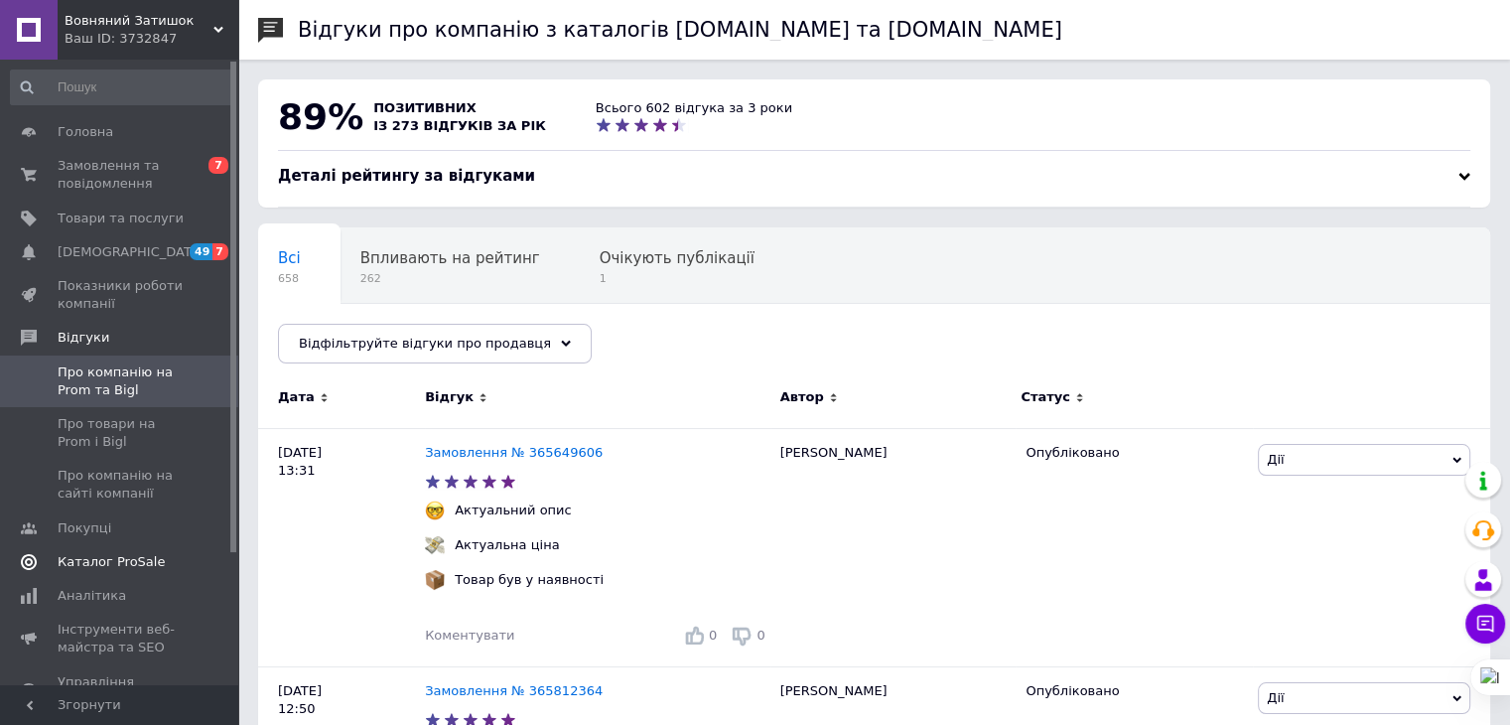
click at [102, 573] on link "Каталог ProSale" at bounding box center [122, 562] width 244 height 34
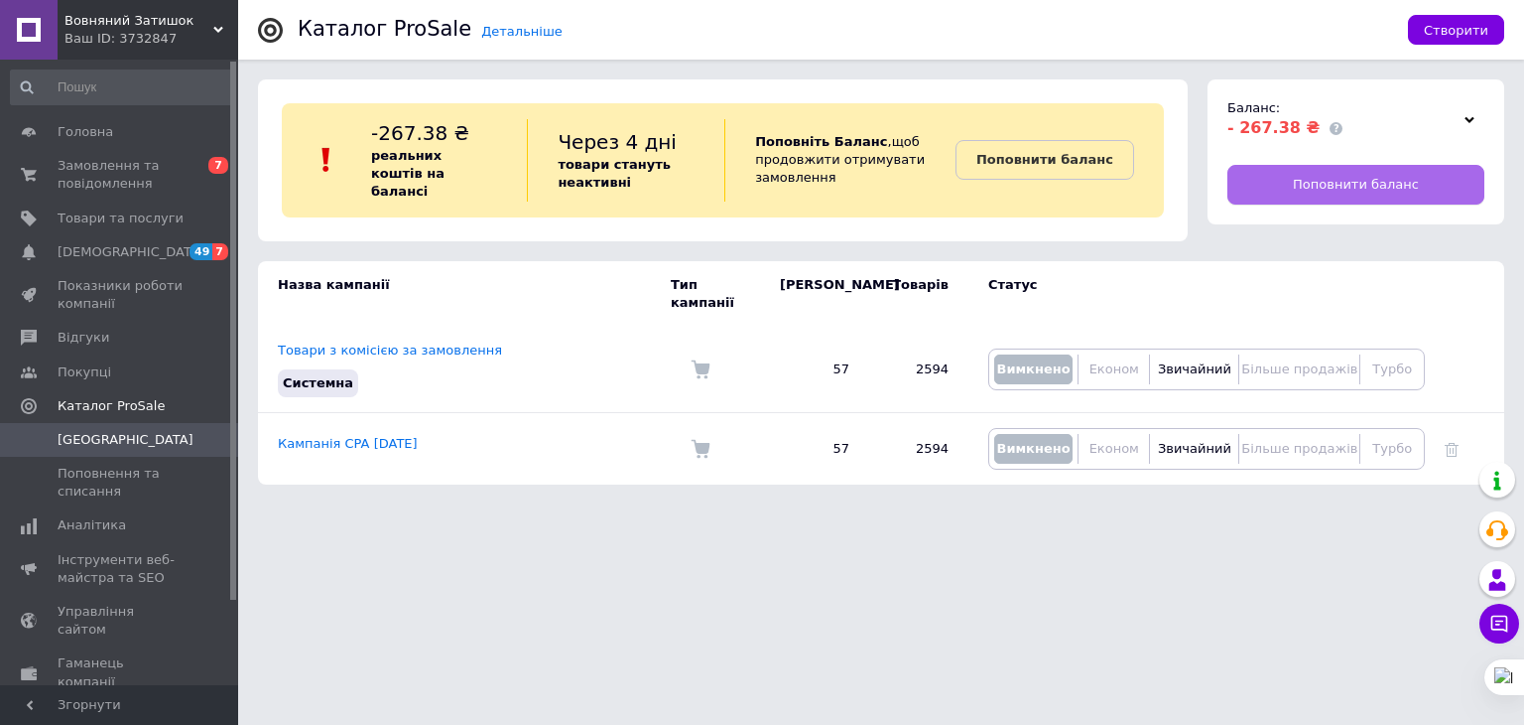
click at [1279, 184] on link "Поповнити баланс" at bounding box center [1356, 185] width 257 height 40
